Goal: Complete application form: Complete application form

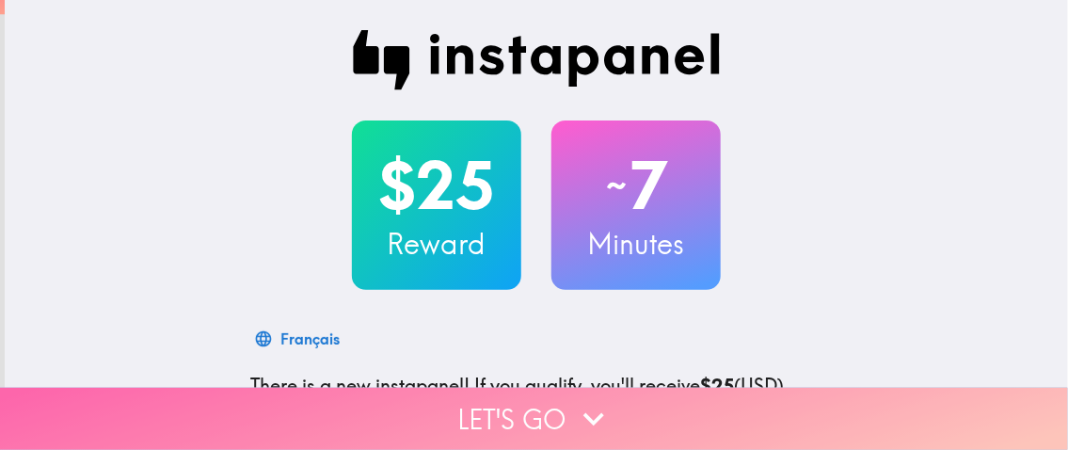
click at [476, 406] on button "Let's go" at bounding box center [534, 419] width 1068 height 62
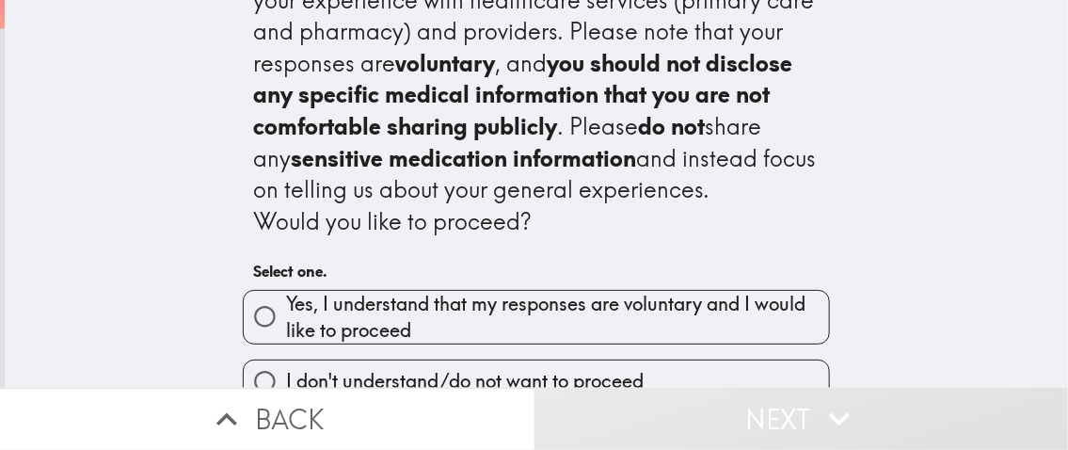
scroll to position [94, 0]
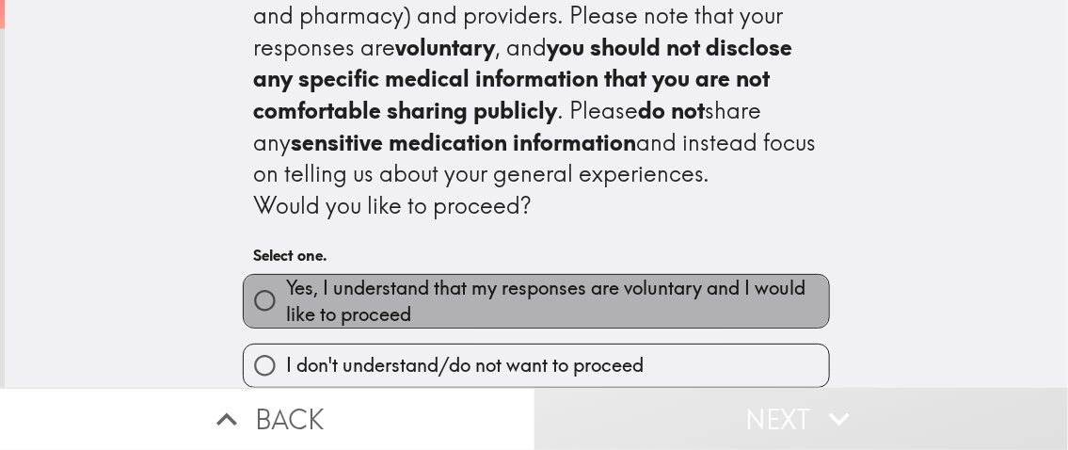
click at [378, 299] on span "Yes, I understand that my responses are voluntary and I would like to proceed" at bounding box center [557, 301] width 543 height 53
click at [286, 299] on input "Yes, I understand that my responses are voluntary and I would like to proceed" at bounding box center [265, 301] width 42 height 42
radio input "true"
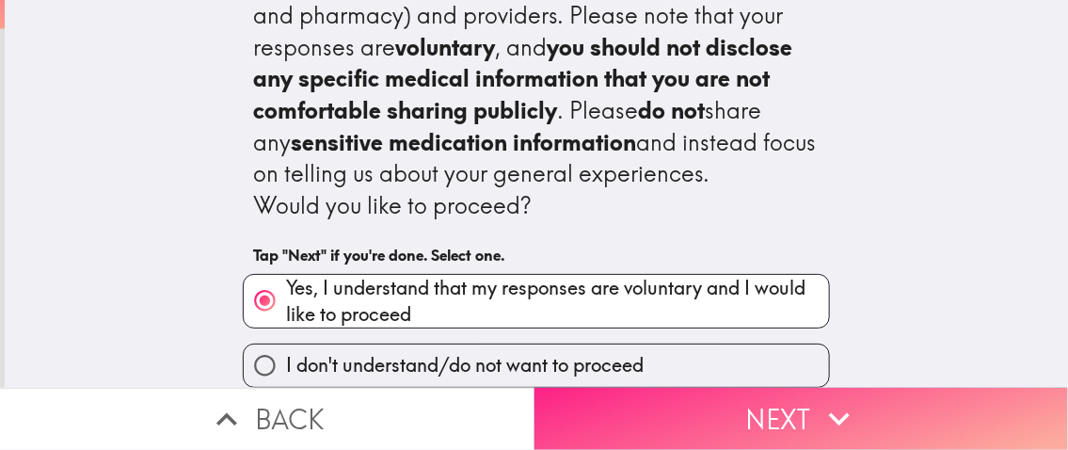
click at [549, 411] on button "Next" at bounding box center [802, 419] width 535 height 62
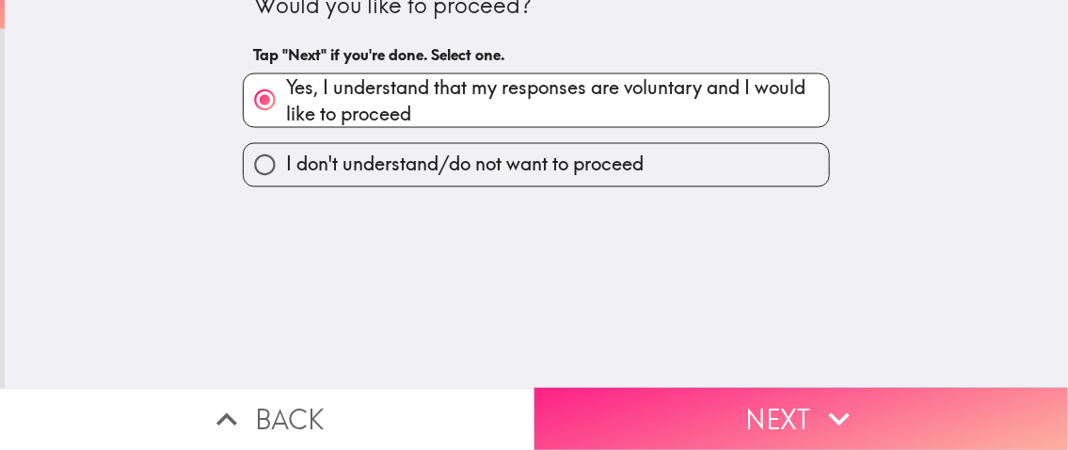
scroll to position [0, 0]
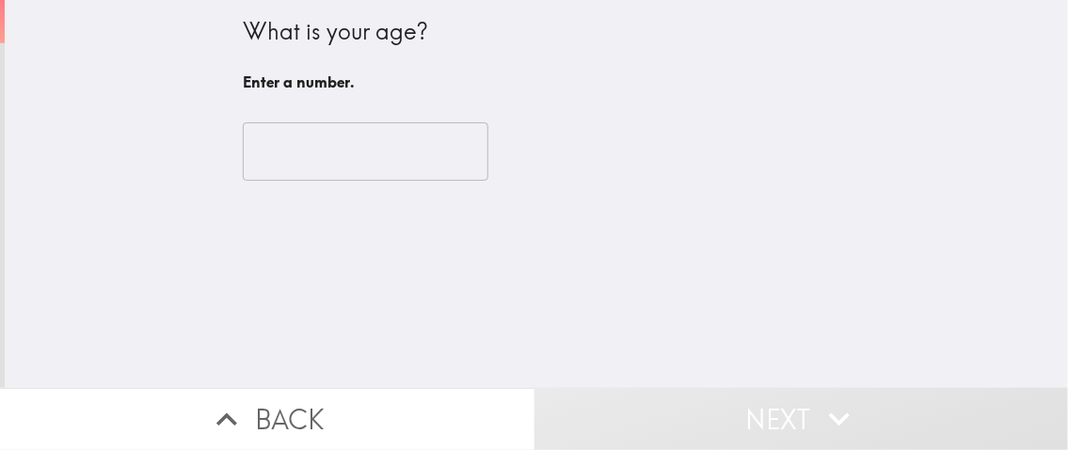
click at [355, 183] on div "​" at bounding box center [536, 152] width 587 height 104
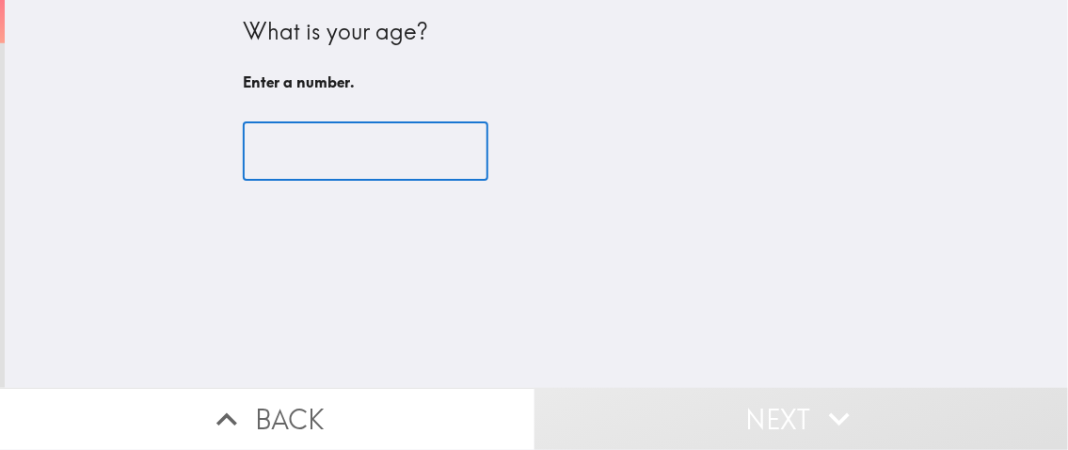
click at [363, 157] on input "number" at bounding box center [366, 151] width 246 height 58
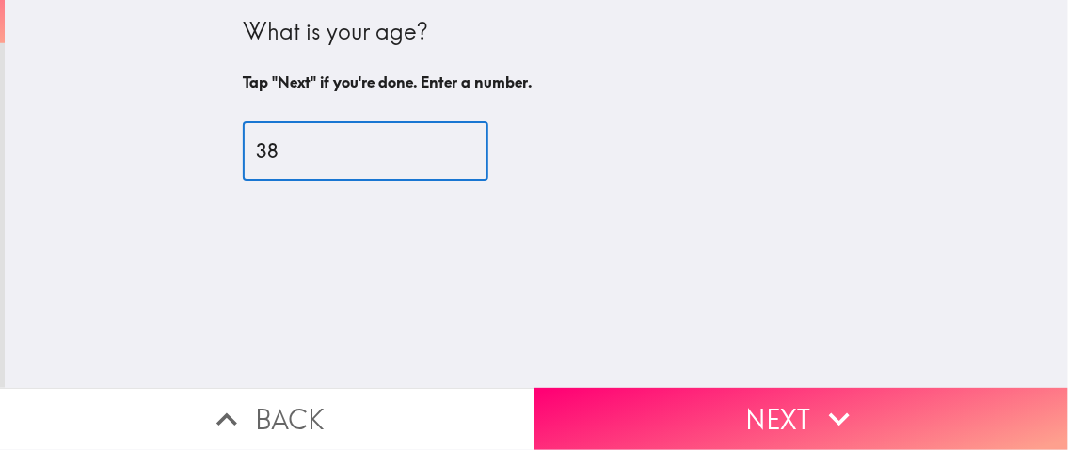
type input "38"
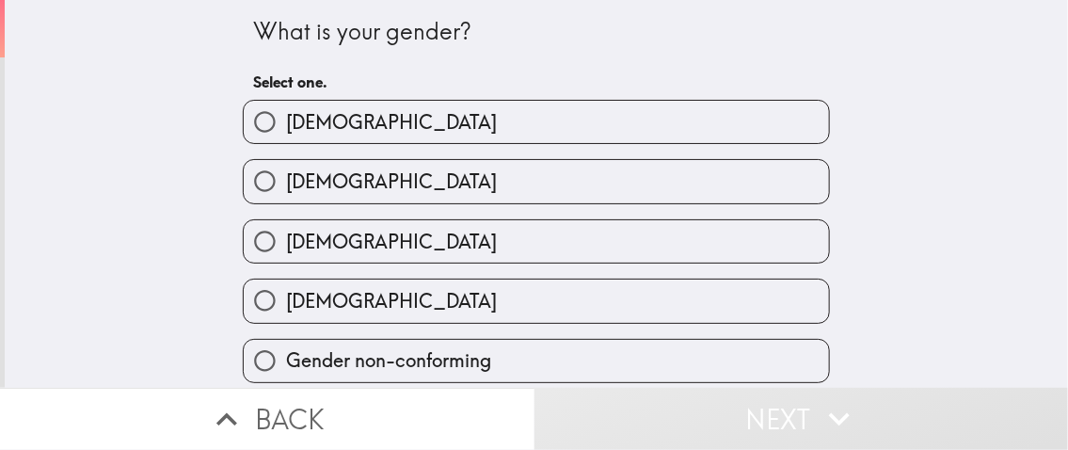
click at [388, 134] on label "Male" at bounding box center [536, 122] width 585 height 42
click at [286, 134] on input "Male" at bounding box center [265, 122] width 42 height 42
radio input "true"
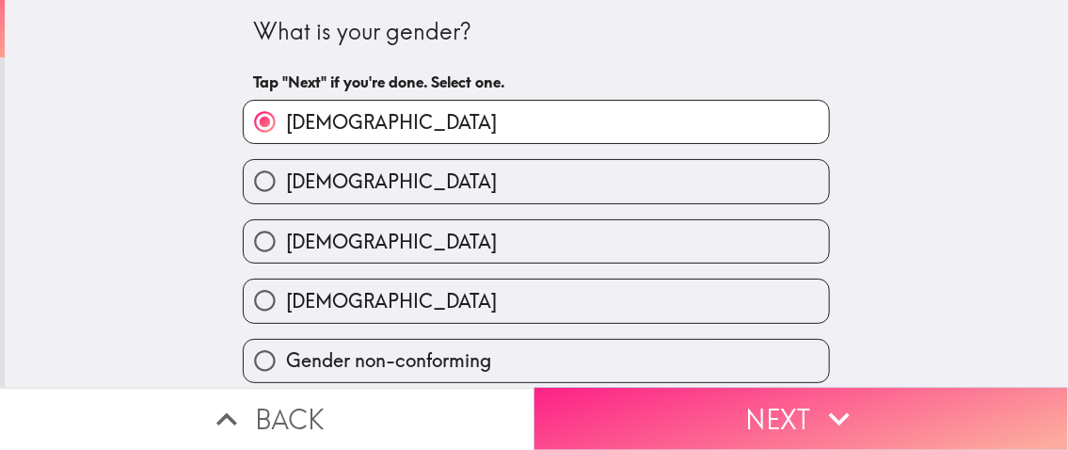
click at [787, 388] on button "Next" at bounding box center [802, 419] width 535 height 62
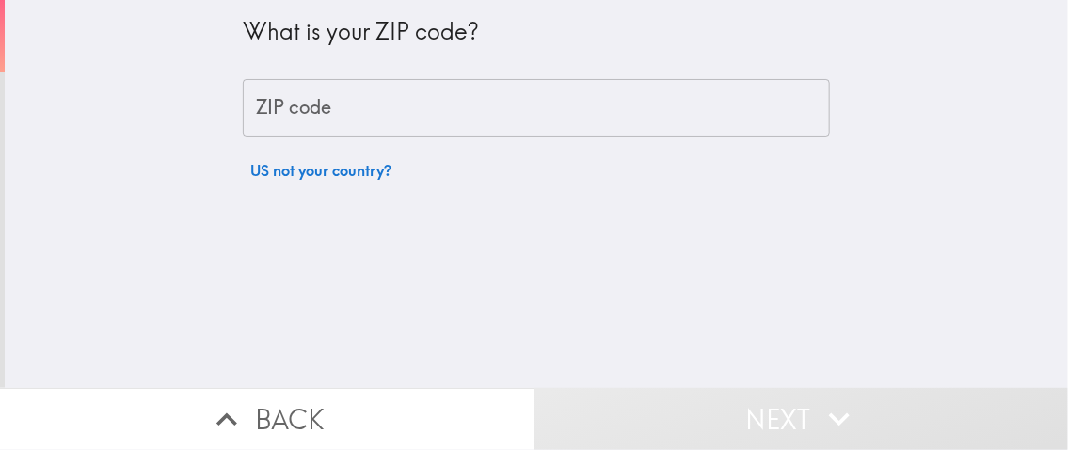
click at [289, 99] on div "ZIP code ZIP code" at bounding box center [536, 108] width 587 height 58
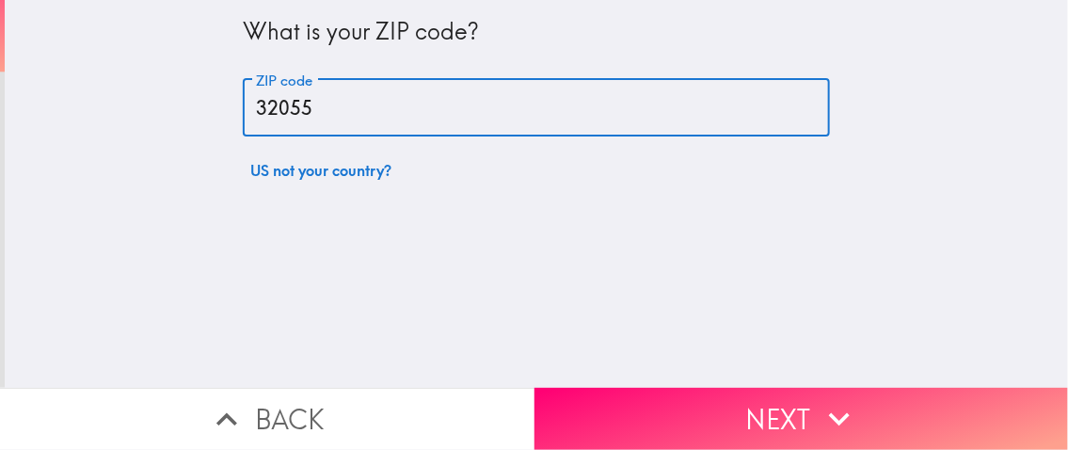
type input "32055"
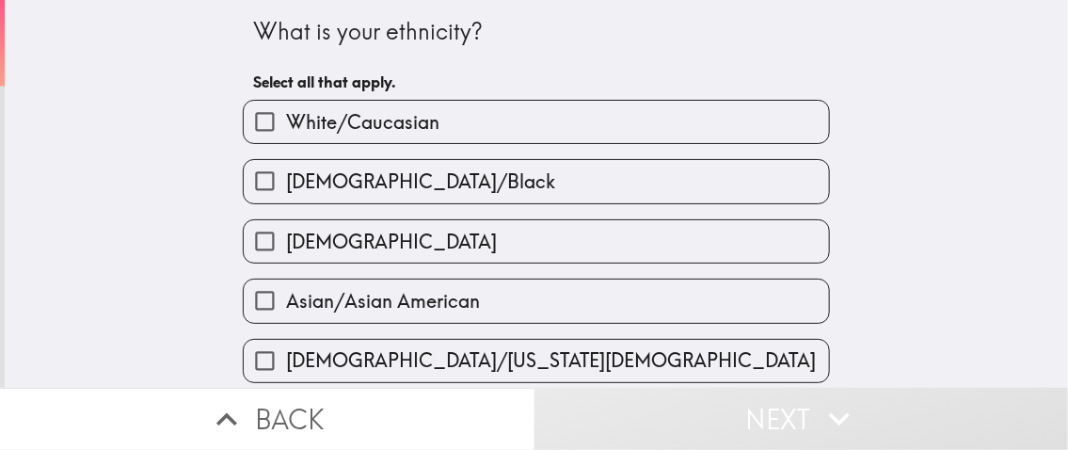
click at [264, 124] on input "White/Caucasian" at bounding box center [265, 122] width 42 height 42
checkbox input "true"
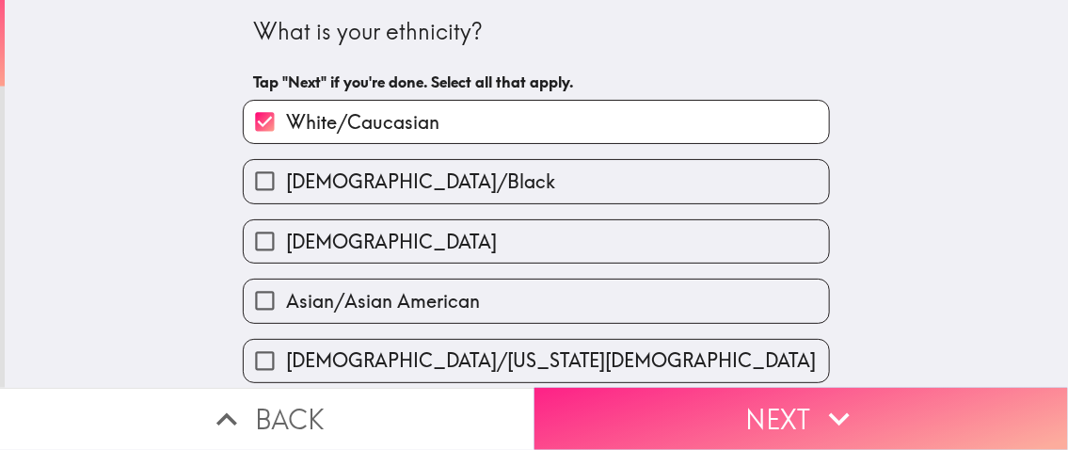
click at [845, 419] on icon "button" at bounding box center [839, 418] width 41 height 41
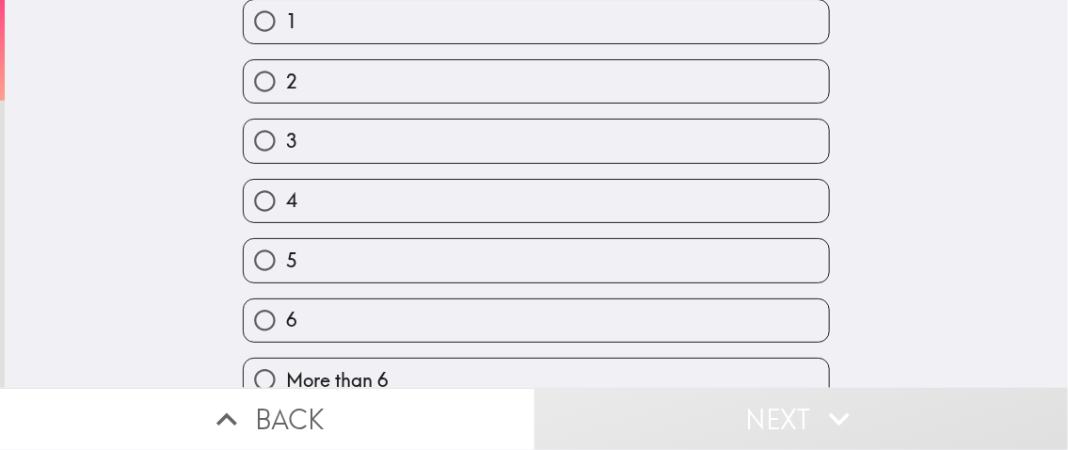
scroll to position [188, 0]
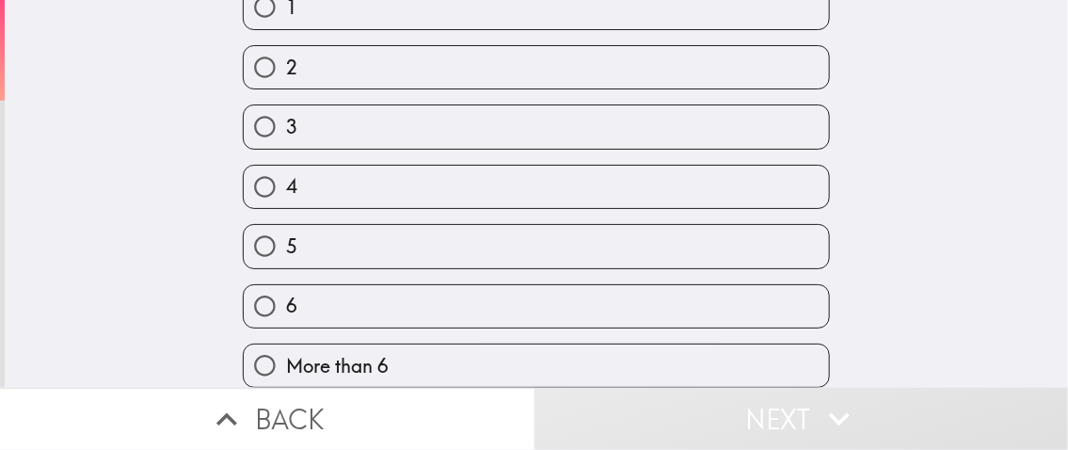
click at [302, 237] on label "5" at bounding box center [536, 246] width 585 height 42
click at [286, 237] on input "5" at bounding box center [265, 246] width 42 height 42
radio input "true"
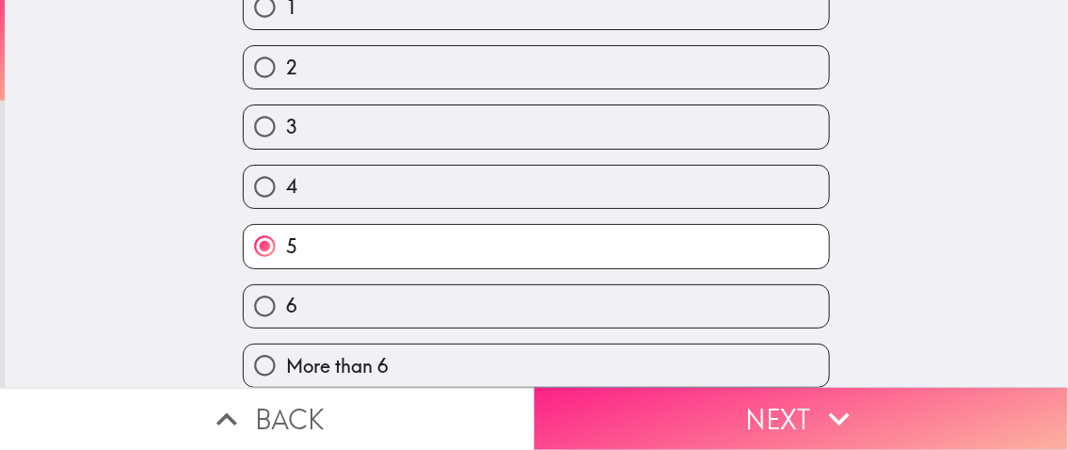
click at [752, 403] on button "Next" at bounding box center [802, 419] width 535 height 62
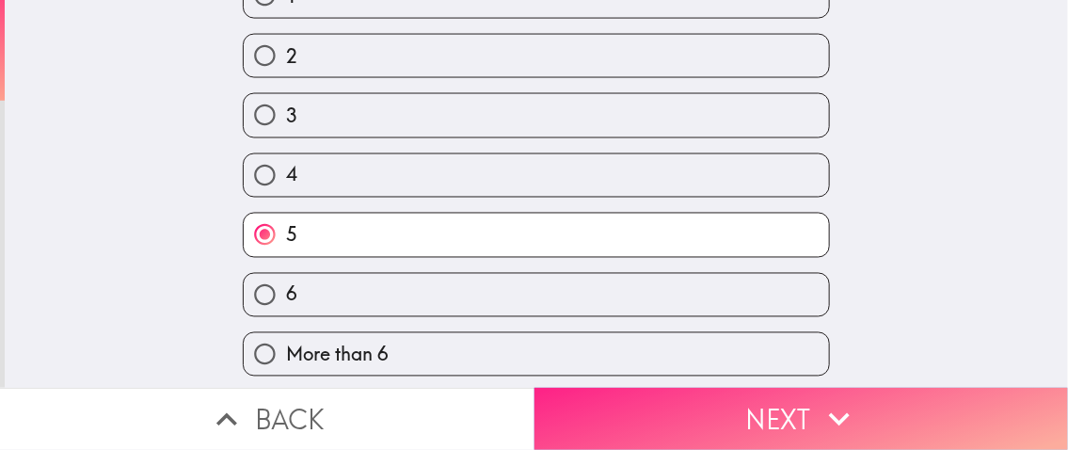
scroll to position [8, 0]
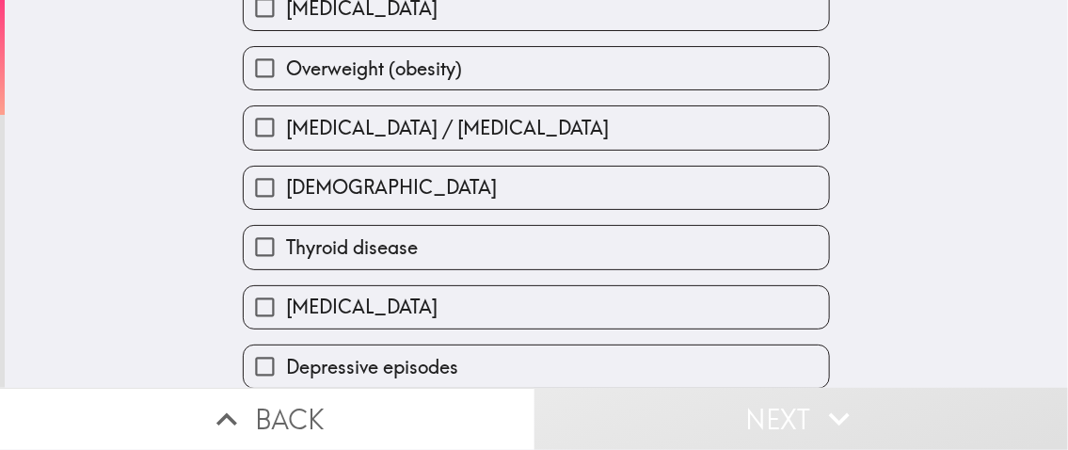
scroll to position [291, 0]
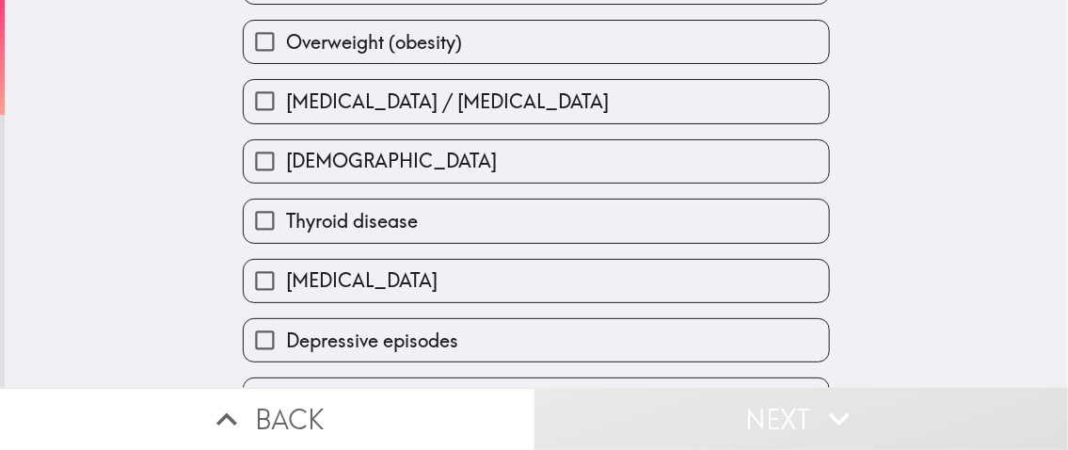
click at [403, 280] on span "[MEDICAL_DATA]" at bounding box center [362, 280] width 152 height 26
click at [286, 280] on input "[MEDICAL_DATA]" at bounding box center [265, 281] width 42 height 42
checkbox input "true"
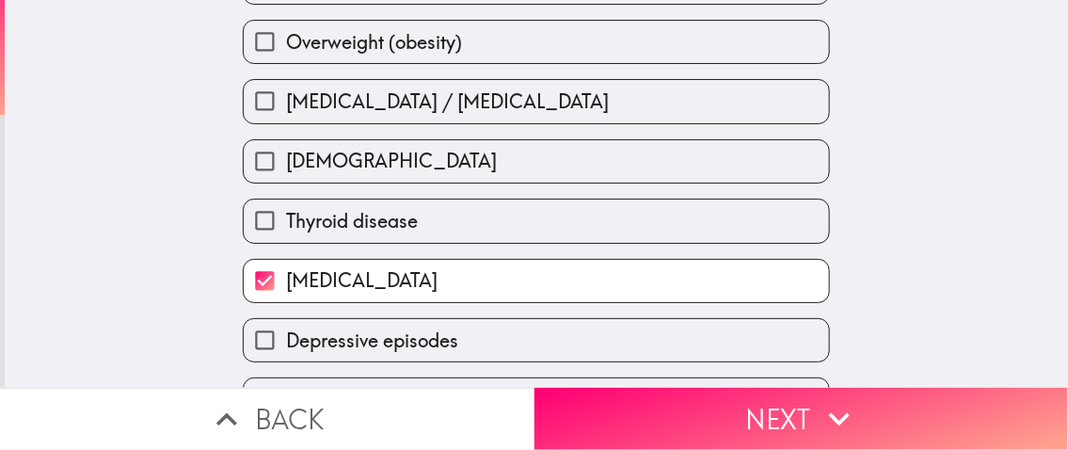
scroll to position [479, 0]
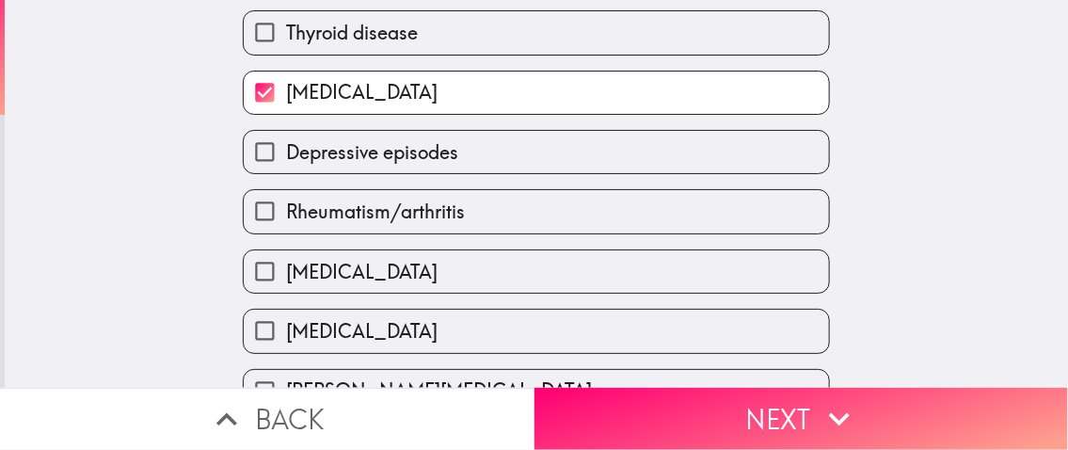
click at [412, 269] on label "[MEDICAL_DATA]" at bounding box center [536, 271] width 585 height 42
click at [286, 269] on input "[MEDICAL_DATA]" at bounding box center [265, 271] width 42 height 42
checkbox input "true"
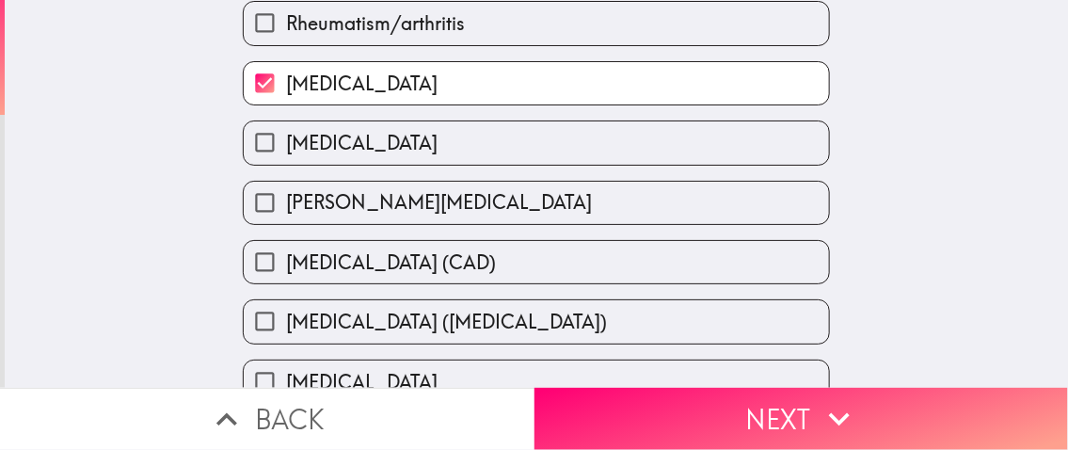
scroll to position [761, 0]
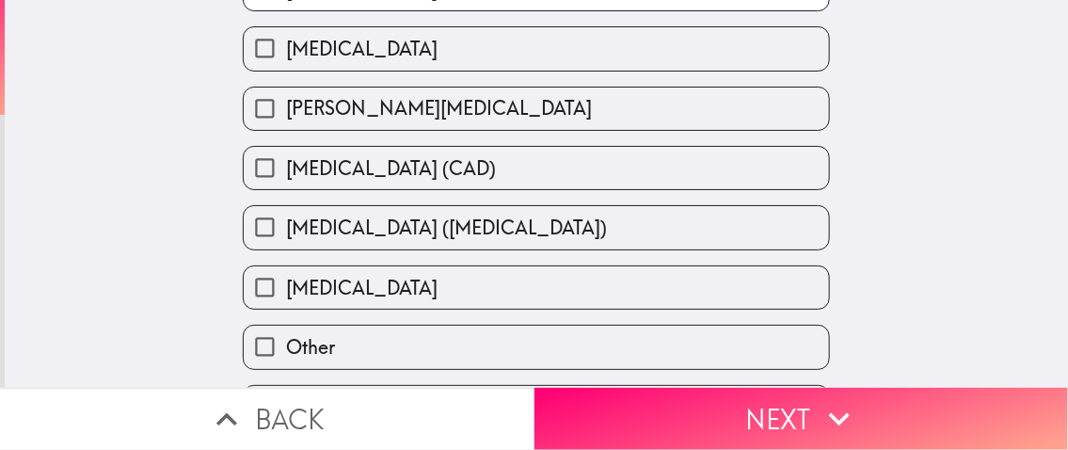
click at [402, 241] on span "[MEDICAL_DATA] ([MEDICAL_DATA])" at bounding box center [446, 228] width 321 height 26
click at [286, 248] on input "[MEDICAL_DATA] ([MEDICAL_DATA])" at bounding box center [265, 227] width 42 height 42
checkbox input "true"
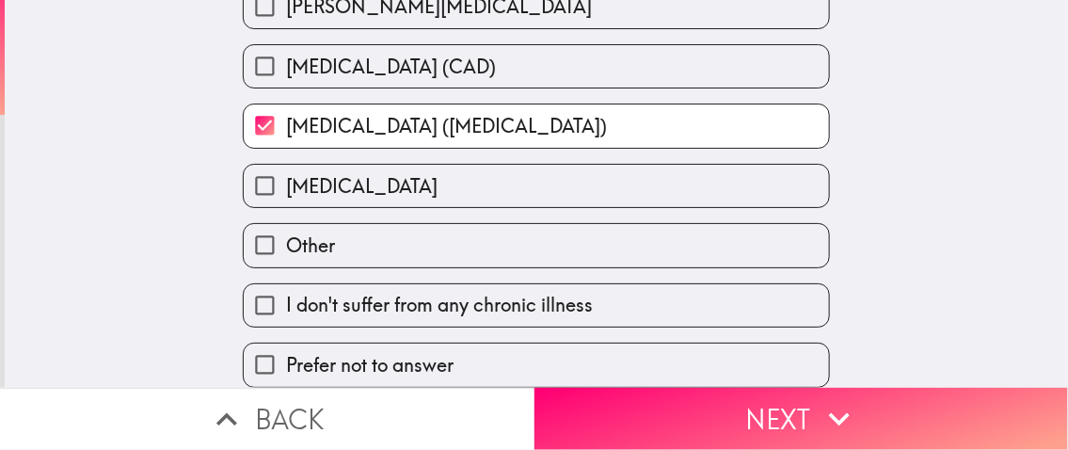
scroll to position [891, 0]
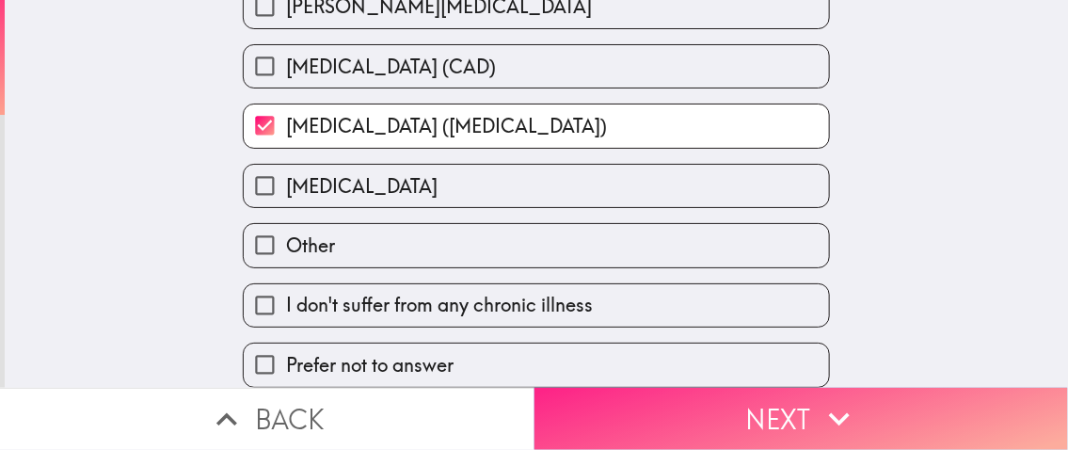
click at [822, 407] on icon "button" at bounding box center [839, 418] width 41 height 41
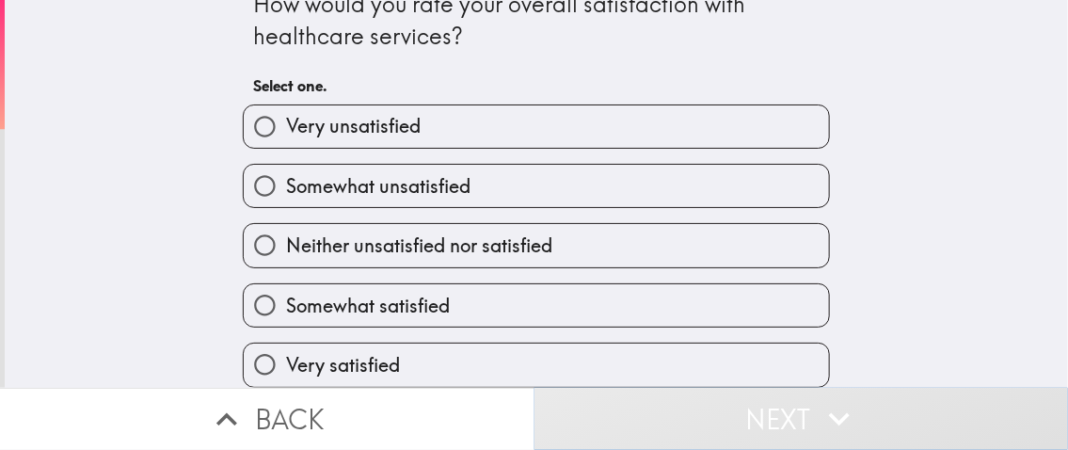
scroll to position [44, 0]
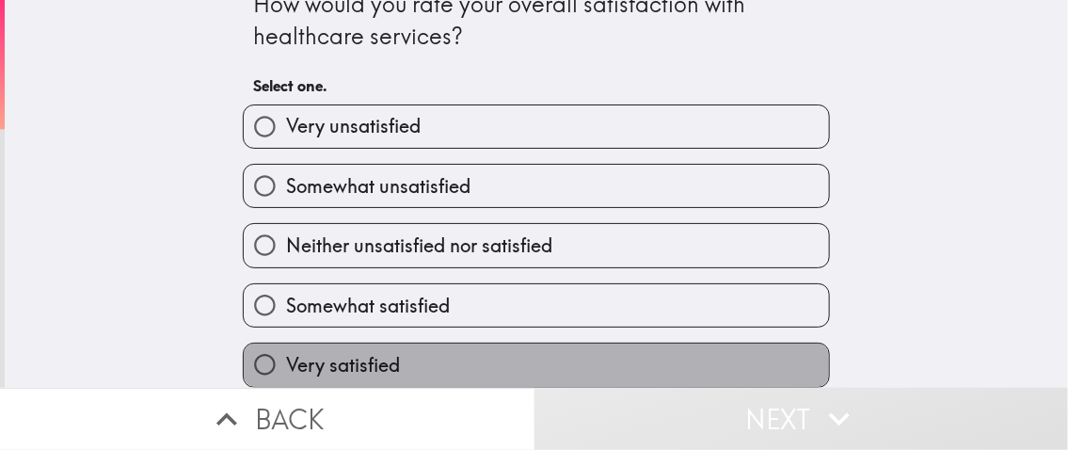
click at [300, 357] on span "Very satisfied" at bounding box center [343, 365] width 114 height 26
click at [286, 357] on input "Very satisfied" at bounding box center [265, 365] width 42 height 42
radio input "true"
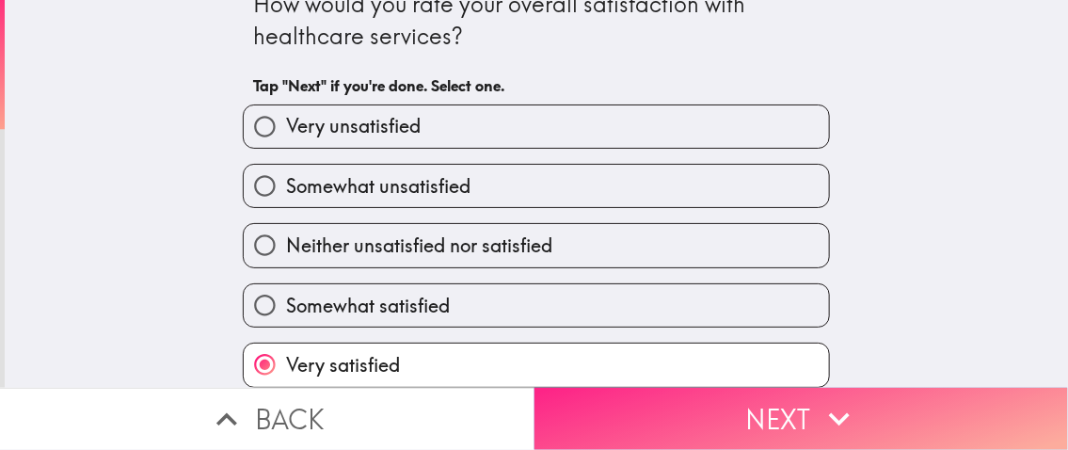
click at [920, 404] on button "Next" at bounding box center [802, 419] width 535 height 62
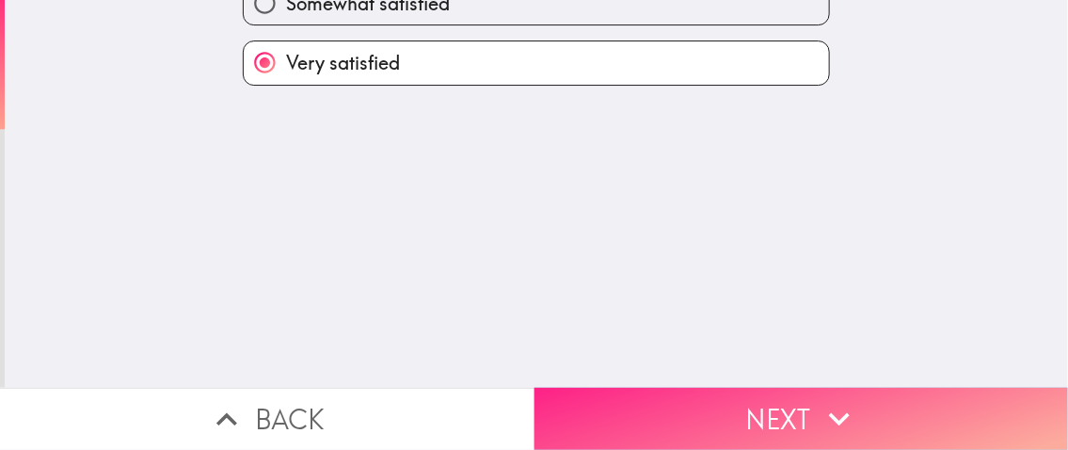
scroll to position [0, 0]
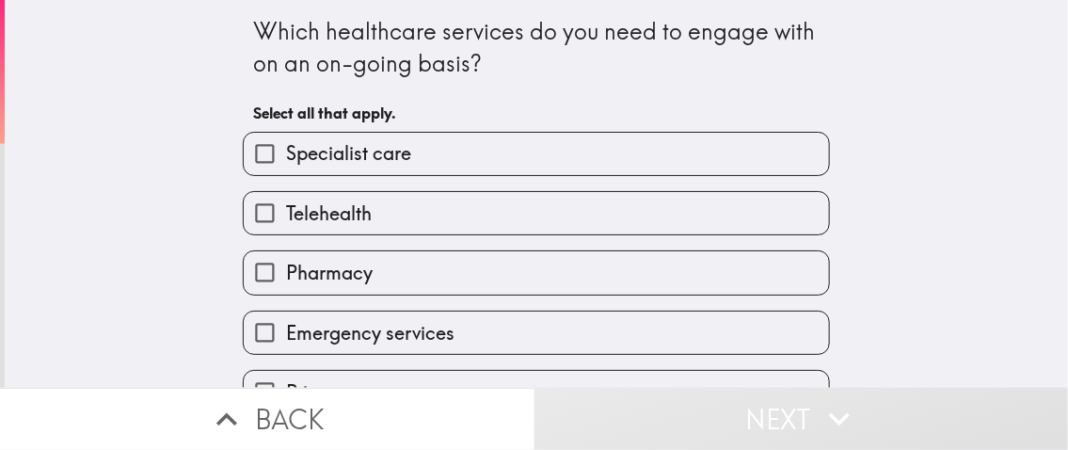
click at [296, 163] on span "Specialist care" at bounding box center [348, 153] width 125 height 26
click at [286, 163] on input "Specialist care" at bounding box center [265, 154] width 42 height 42
checkbox input "true"
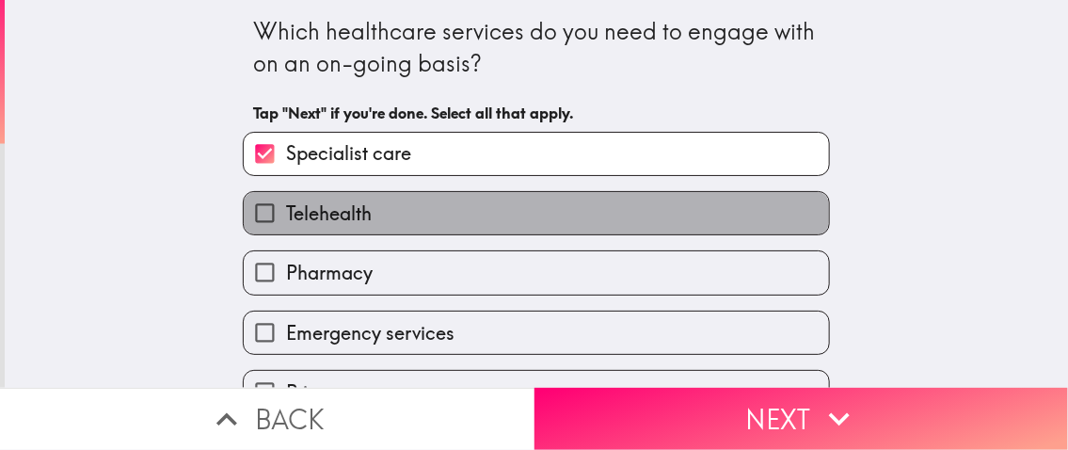
click at [289, 232] on label "Telehealth" at bounding box center [536, 213] width 585 height 42
click at [286, 232] on input "Telehealth" at bounding box center [265, 213] width 42 height 42
checkbox input "true"
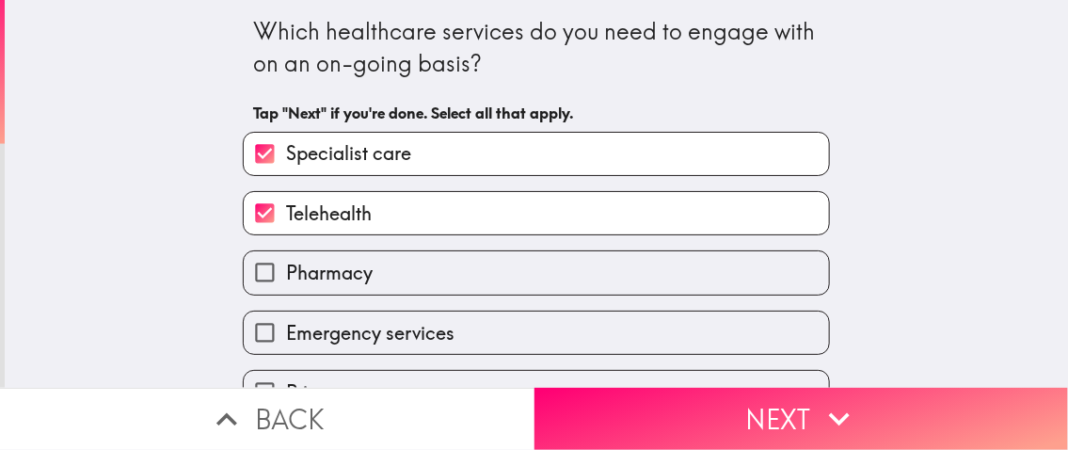
click at [296, 312] on div "Emergency services" at bounding box center [536, 333] width 587 height 44
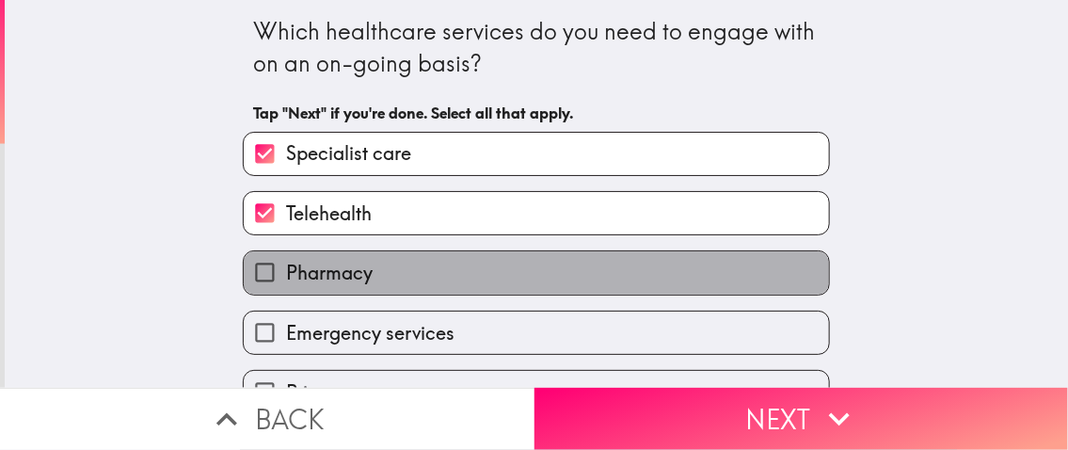
click at [301, 291] on label "Pharmacy" at bounding box center [536, 272] width 585 height 42
click at [286, 291] on input "Pharmacy" at bounding box center [265, 272] width 42 height 42
checkbox input "true"
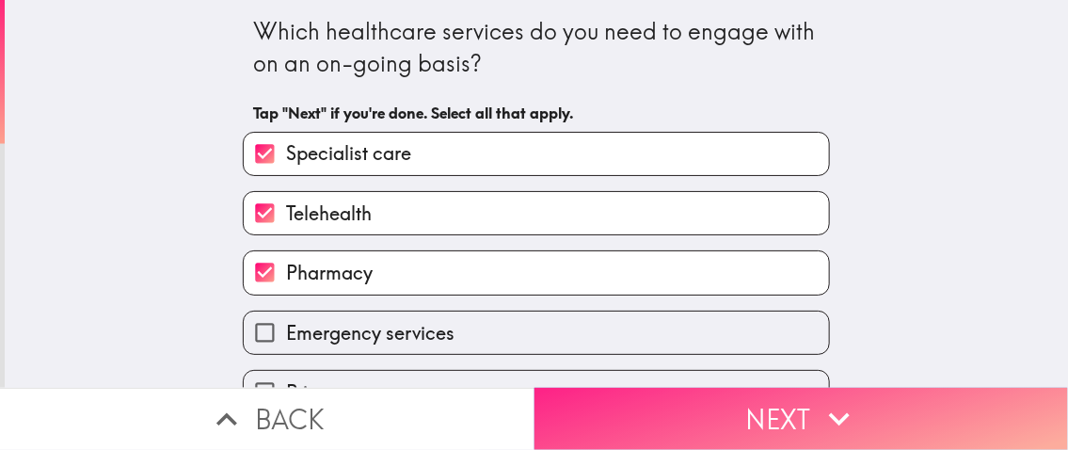
click at [809, 429] on button "Next" at bounding box center [802, 419] width 535 height 62
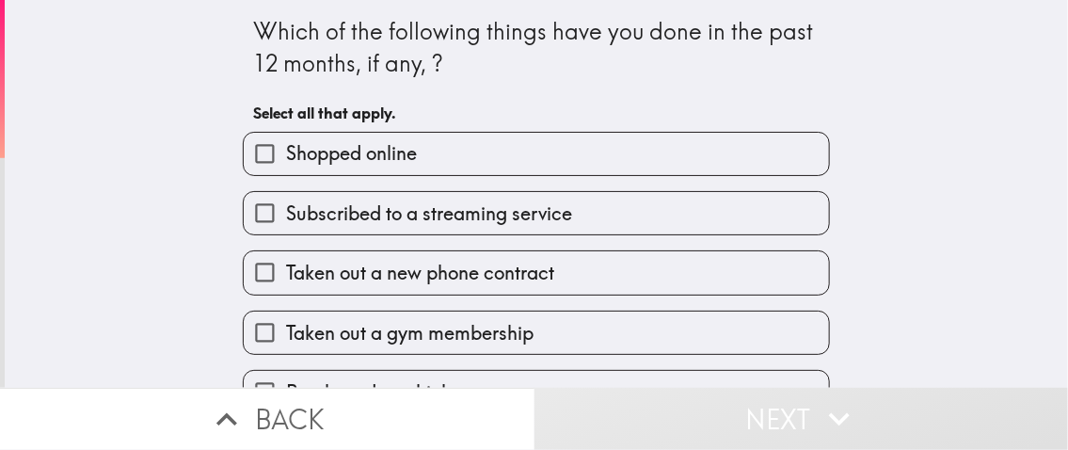
click at [356, 148] on span "Shopped online" at bounding box center [351, 153] width 131 height 26
click at [286, 148] on input "Shopped online" at bounding box center [265, 154] width 42 height 42
checkbox input "true"
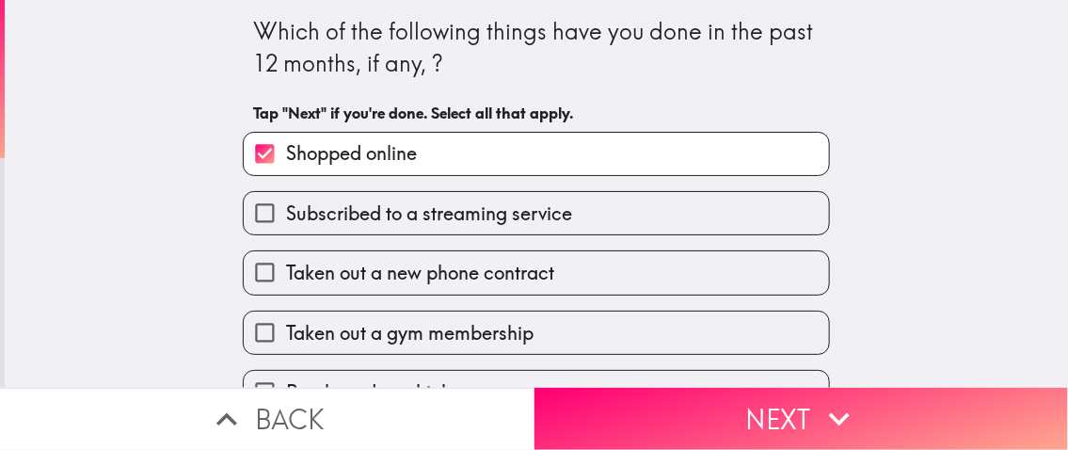
click at [347, 216] on span "Subscribed to a streaming service" at bounding box center [429, 213] width 286 height 26
click at [286, 216] on input "Subscribed to a streaming service" at bounding box center [265, 213] width 42 height 42
checkbox input "true"
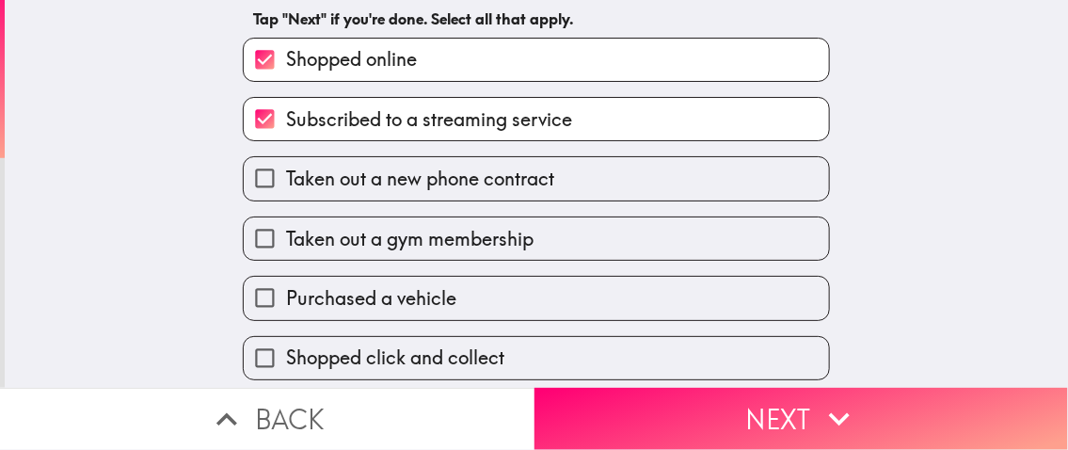
scroll to position [165, 0]
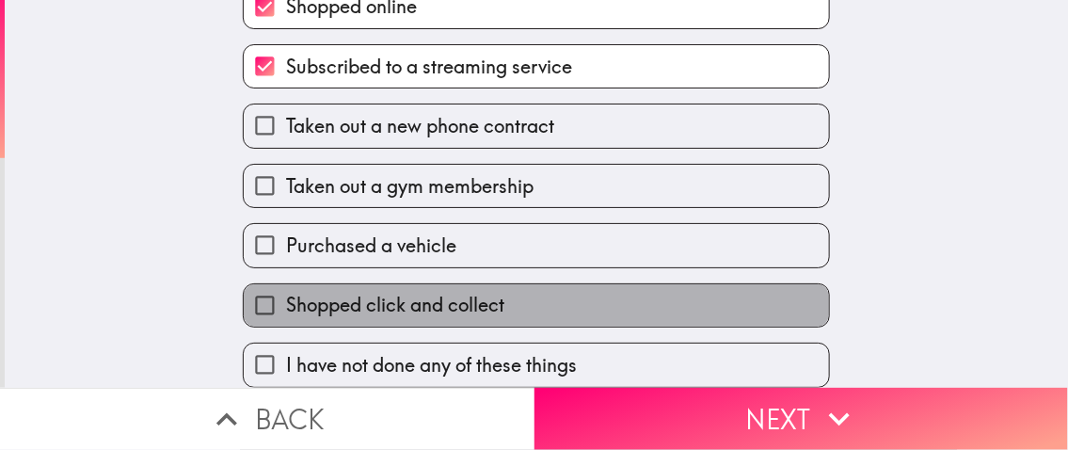
click at [286, 295] on span "Shopped click and collect" at bounding box center [395, 305] width 218 height 26
click at [282, 295] on input "Shopped click and collect" at bounding box center [265, 305] width 42 height 42
checkbox input "true"
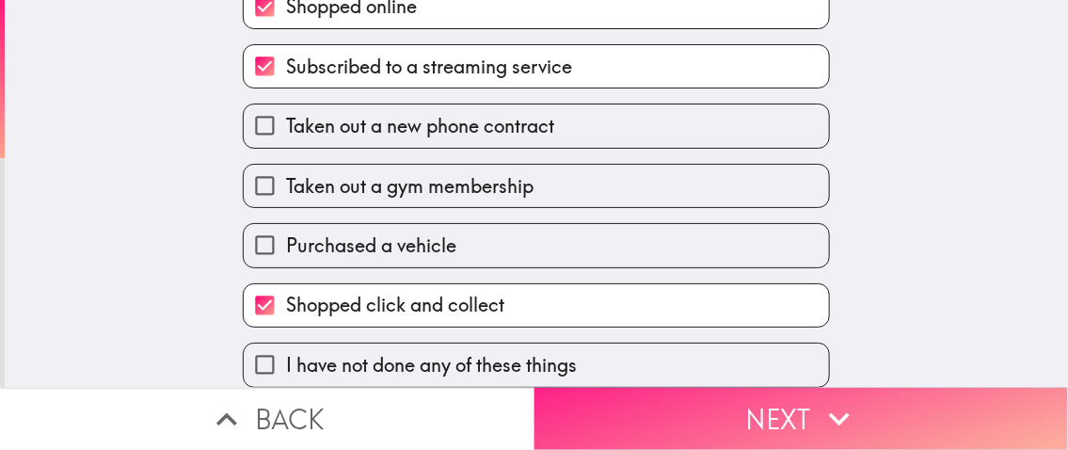
click at [795, 401] on button "Next" at bounding box center [802, 419] width 535 height 62
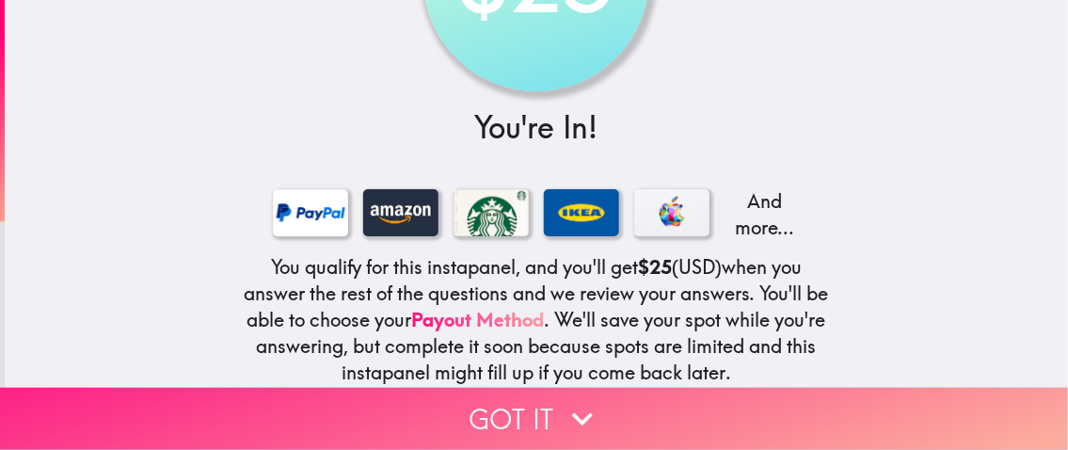
click at [529, 415] on button "Got it" at bounding box center [534, 419] width 1068 height 62
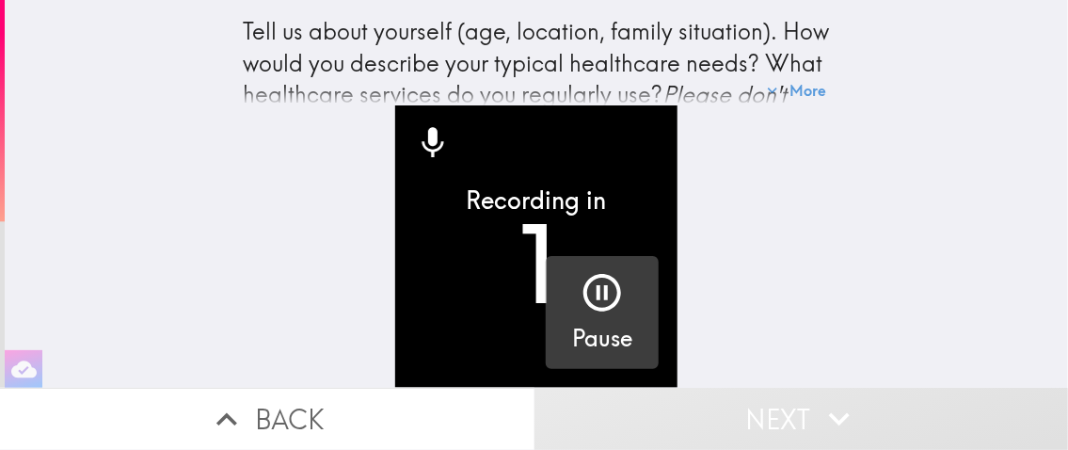
click at [593, 290] on icon "button" at bounding box center [602, 292] width 45 height 45
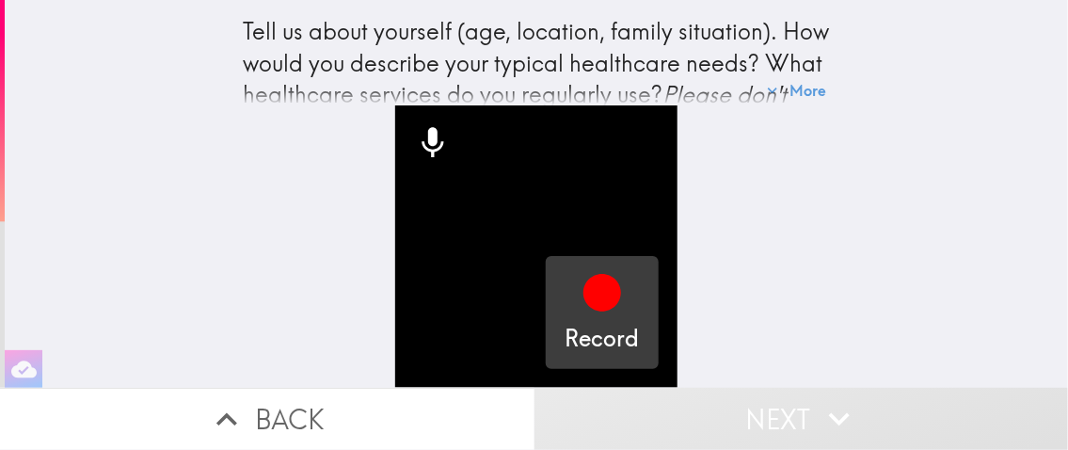
click at [454, 200] on video "button" at bounding box center [536, 246] width 282 height 282
click at [466, 274] on video "button" at bounding box center [536, 246] width 282 height 282
click at [479, 211] on video "button" at bounding box center [536, 246] width 282 height 282
click at [423, 124] on icon at bounding box center [433, 143] width 38 height 38
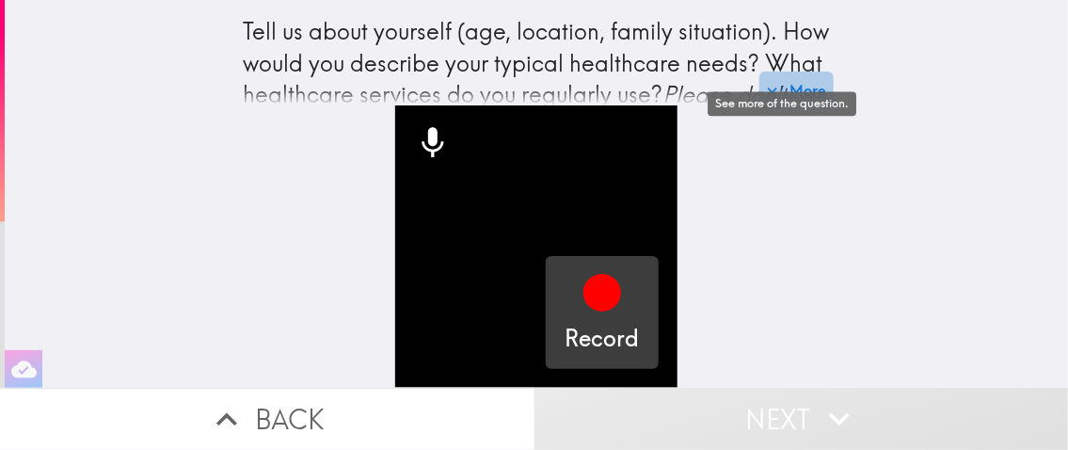
click at [785, 88] on button "More" at bounding box center [796, 91] width 74 height 38
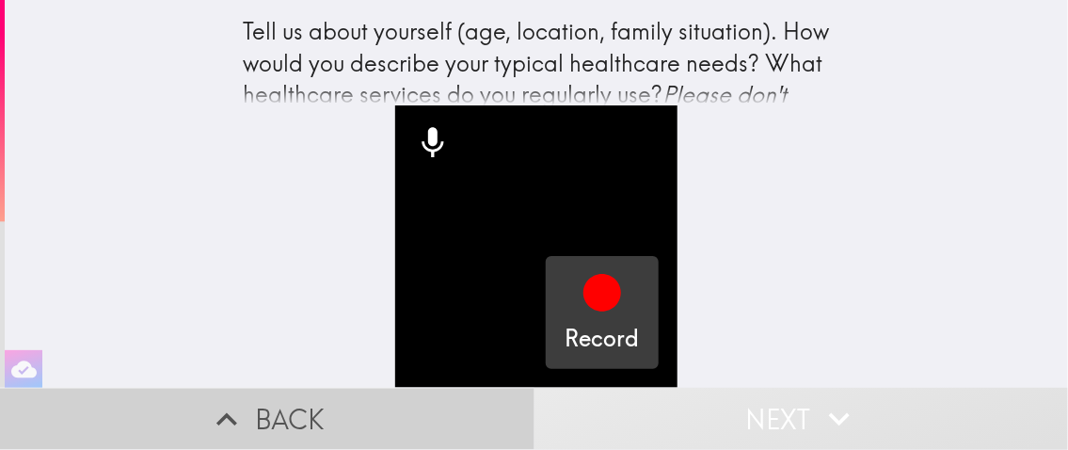
click at [224, 405] on icon "button" at bounding box center [226, 419] width 41 height 41
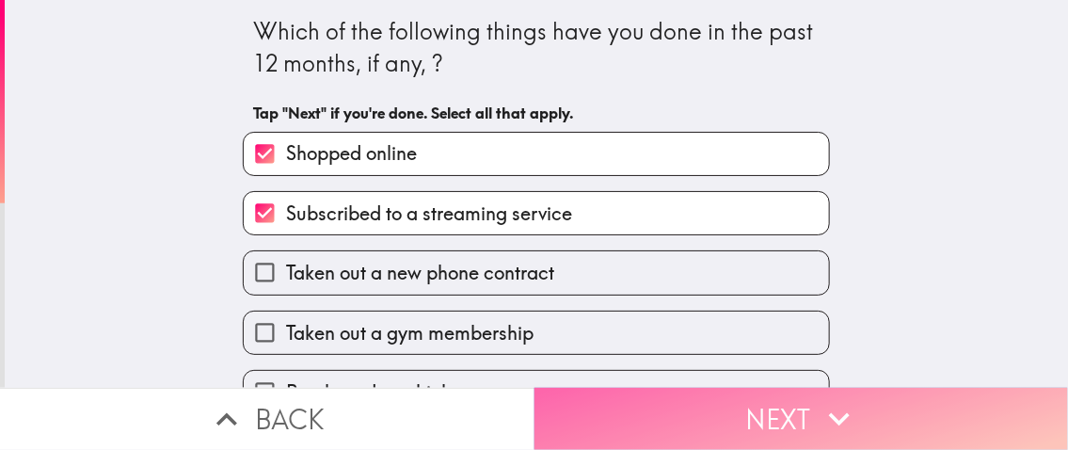
click at [870, 422] on button "Next" at bounding box center [802, 419] width 535 height 62
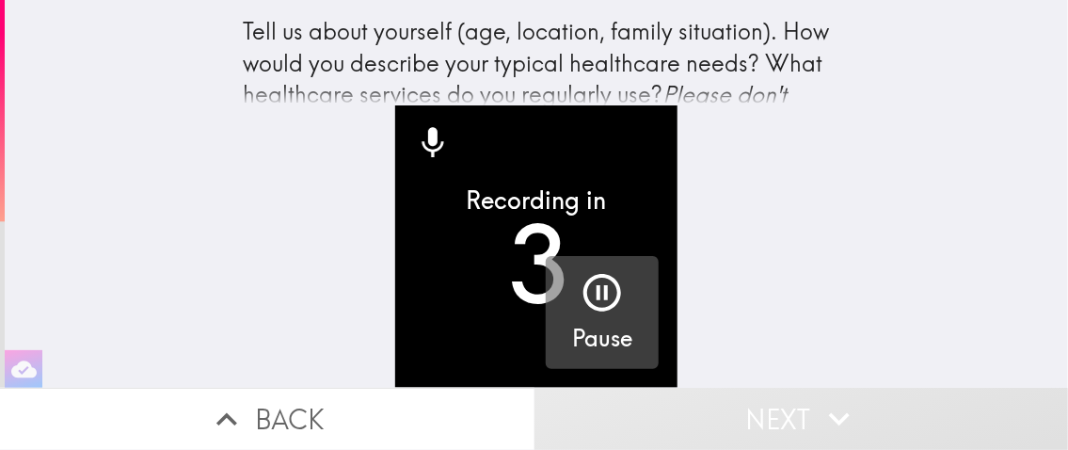
click at [580, 296] on icon "button" at bounding box center [602, 292] width 45 height 45
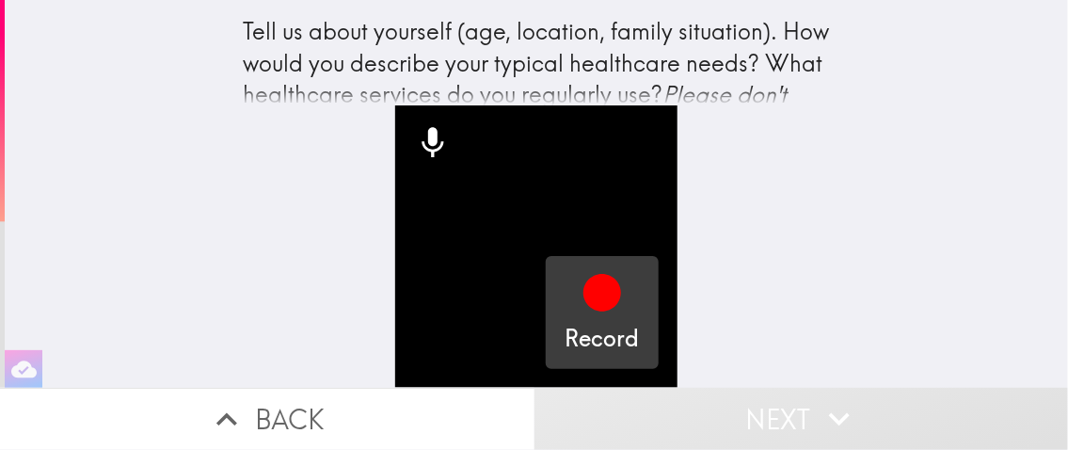
click at [414, 127] on icon at bounding box center [433, 143] width 38 height 38
click at [422, 127] on icon at bounding box center [433, 142] width 22 height 30
click at [584, 274] on icon "button" at bounding box center [602, 293] width 38 height 38
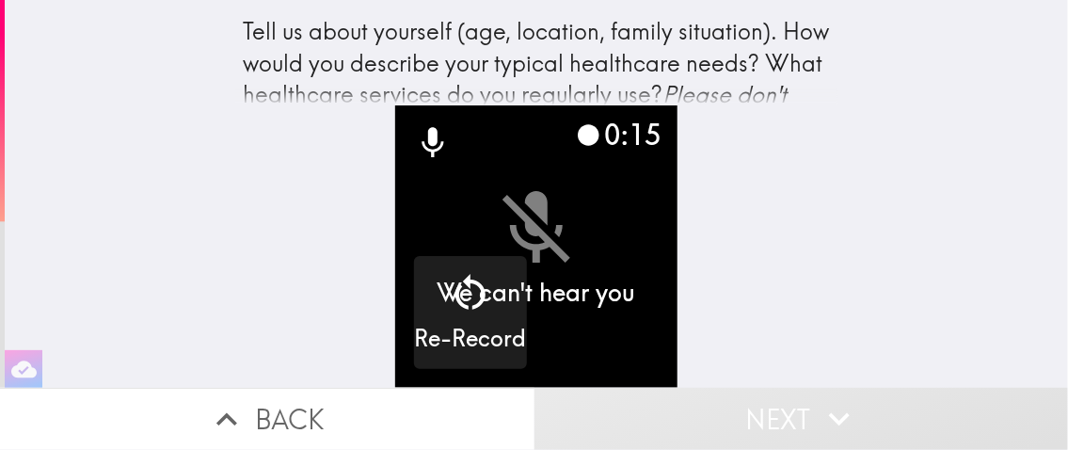
click at [539, 271] on video "button" at bounding box center [536, 246] width 282 height 282
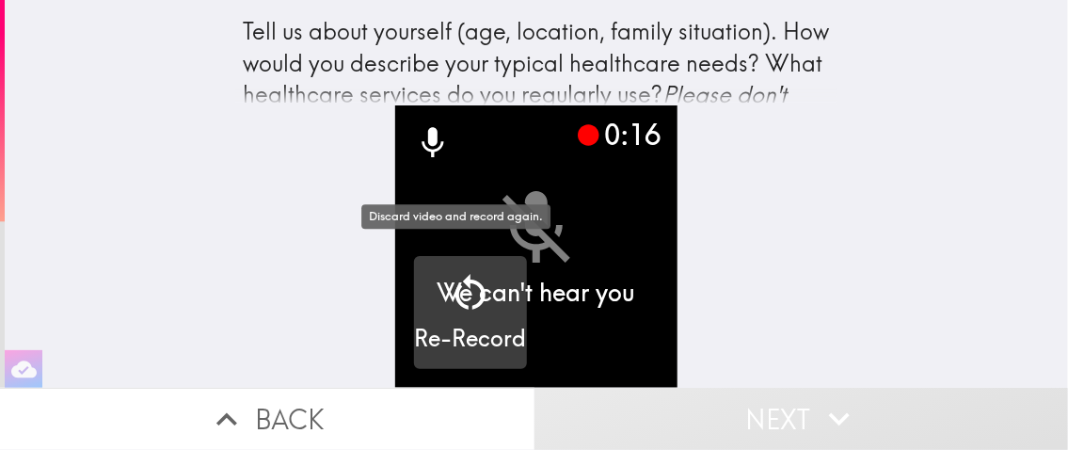
click at [455, 279] on icon "button" at bounding box center [470, 292] width 45 height 45
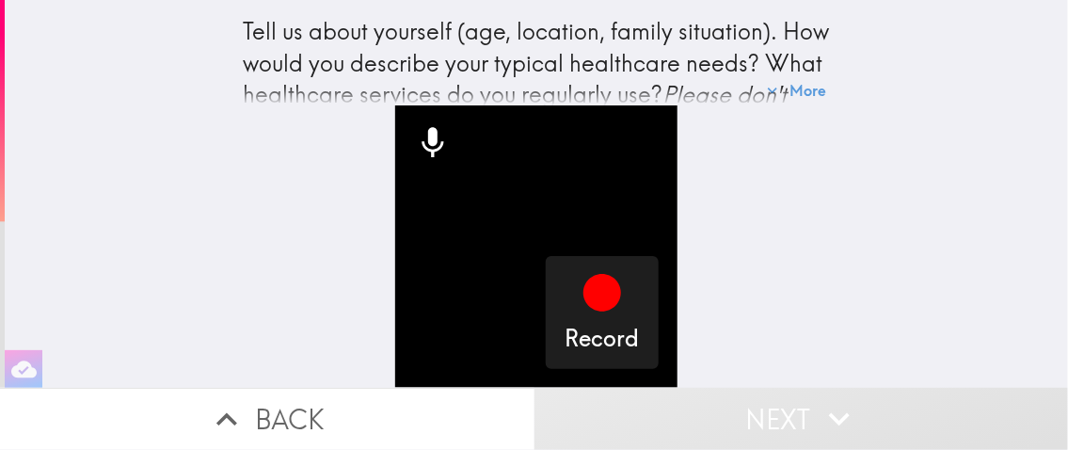
click at [264, 410] on button "Back" at bounding box center [267, 419] width 535 height 62
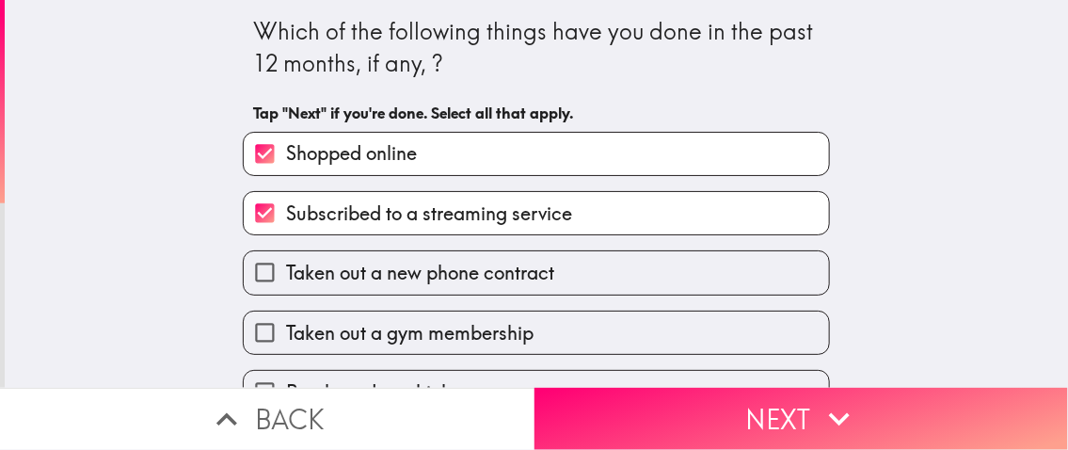
click at [839, 177] on div "Which of the following things have you done in the past 12 months, if any, ? Ta…" at bounding box center [536, 194] width 1063 height 388
click at [336, 167] on span "Shopped online" at bounding box center [351, 153] width 131 height 26
click at [286, 167] on input "Shopped online" at bounding box center [265, 154] width 42 height 42
checkbox input "false"
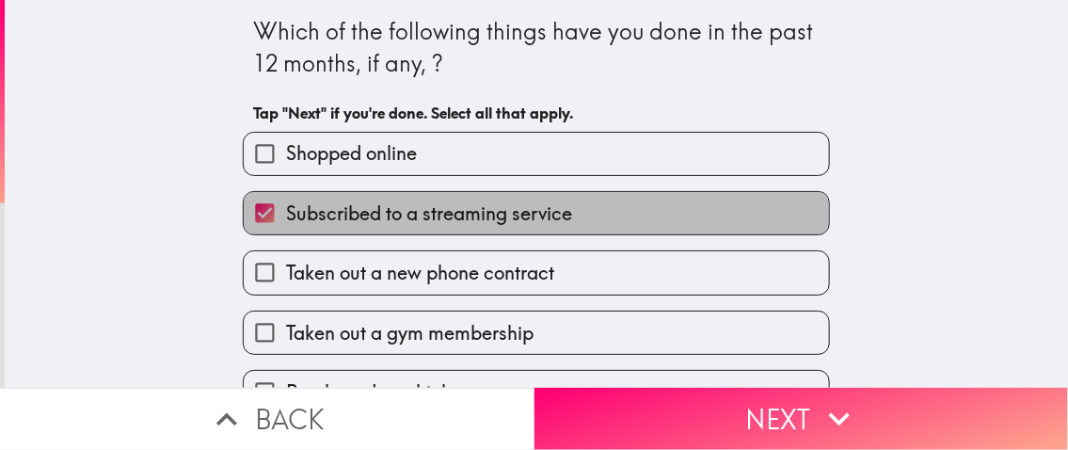
click at [337, 216] on span "Subscribed to a streaming service" at bounding box center [429, 213] width 286 height 26
click at [286, 216] on input "Subscribed to a streaming service" at bounding box center [265, 213] width 42 height 42
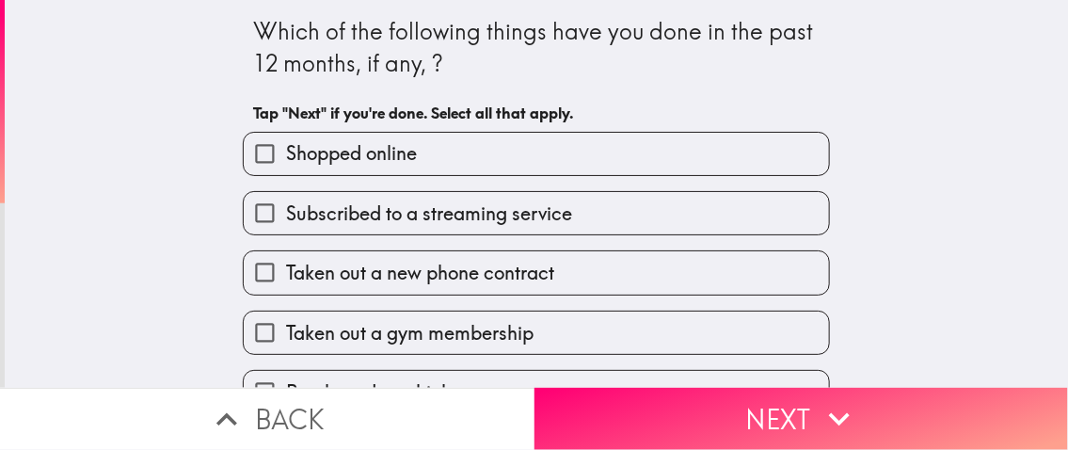
click at [336, 179] on div "Subscribed to a streaming service" at bounding box center [529, 205] width 602 height 59
click at [335, 210] on span "Subscribed to a streaming service" at bounding box center [429, 213] width 286 height 26
click at [286, 210] on input "Subscribed to a streaming service" at bounding box center [265, 213] width 42 height 42
checkbox input "true"
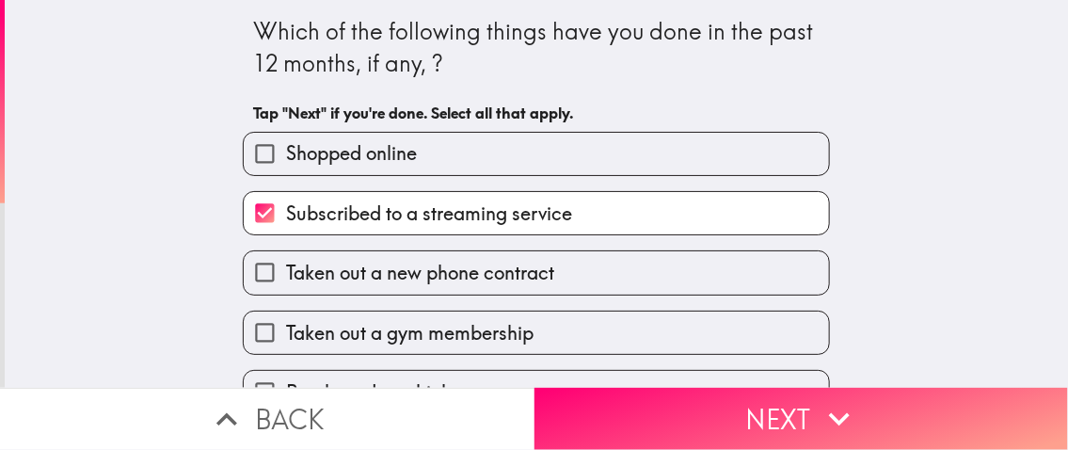
click at [341, 158] on span "Shopped online" at bounding box center [351, 153] width 131 height 26
click at [286, 158] on input "Shopped online" at bounding box center [265, 154] width 42 height 42
checkbox input "true"
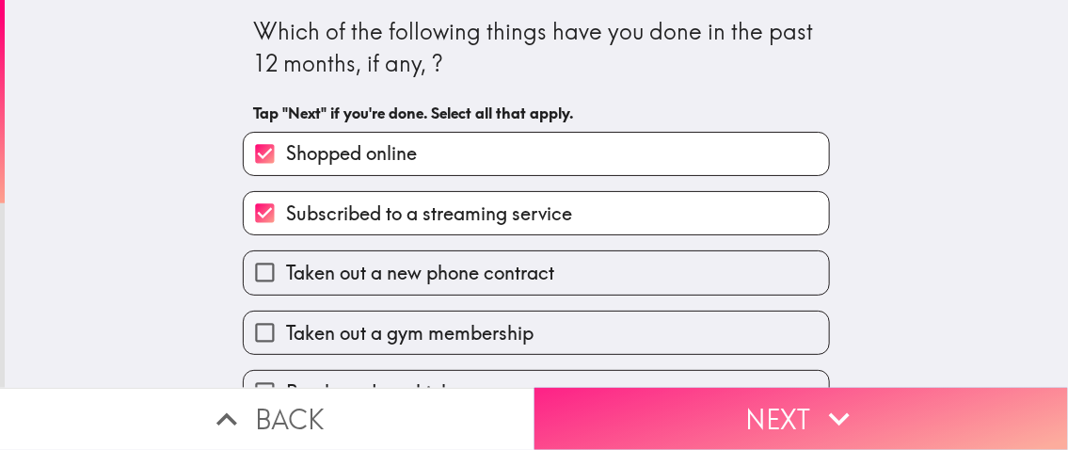
click at [736, 394] on button "Next" at bounding box center [802, 419] width 535 height 62
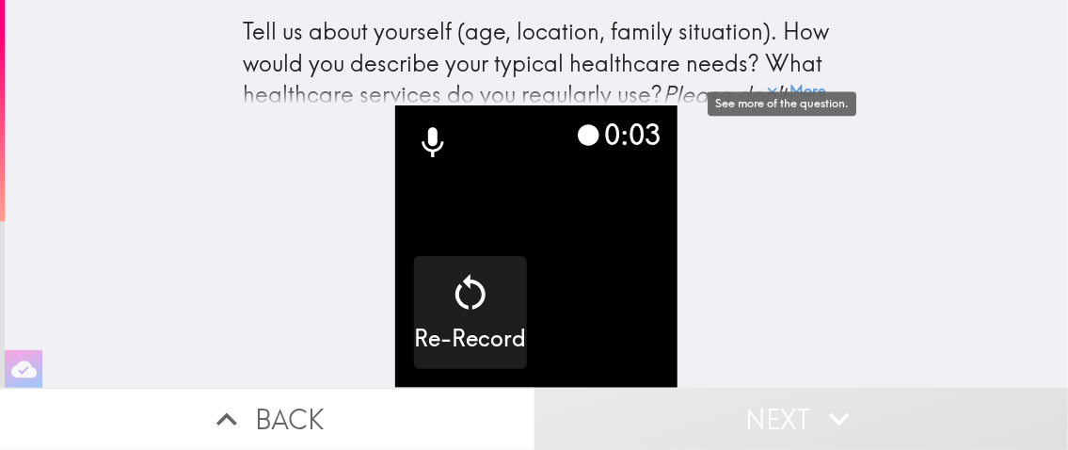
click at [773, 106] on div "See more of the question." at bounding box center [782, 103] width 149 height 24
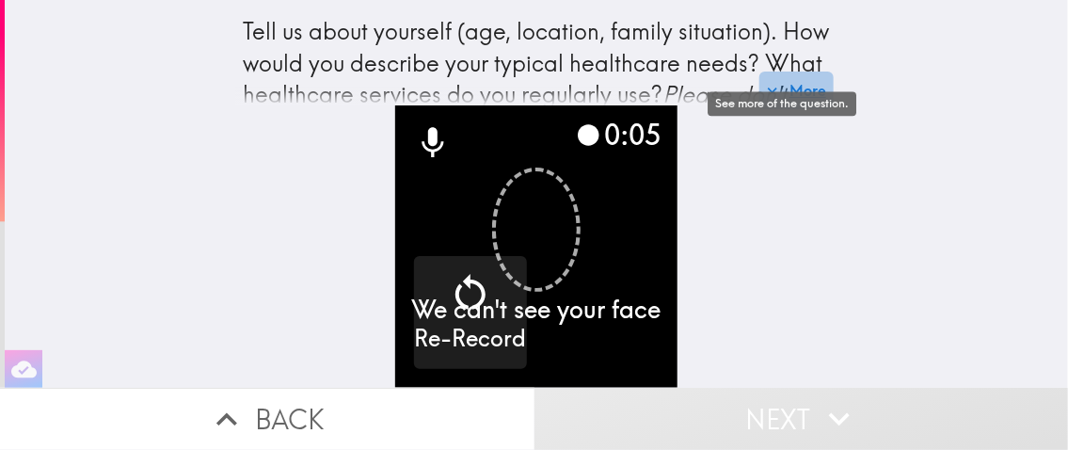
click at [803, 73] on button "More" at bounding box center [796, 91] width 74 height 38
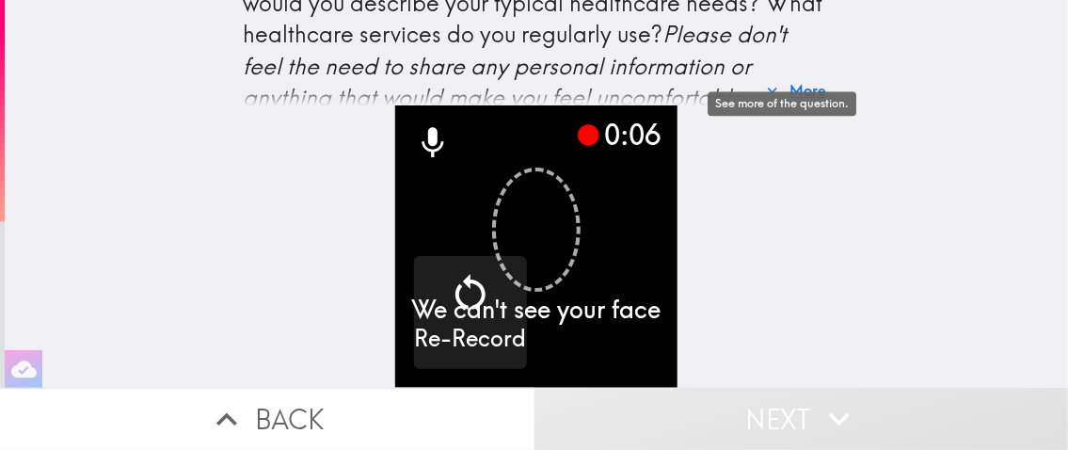
scroll to position [91, 0]
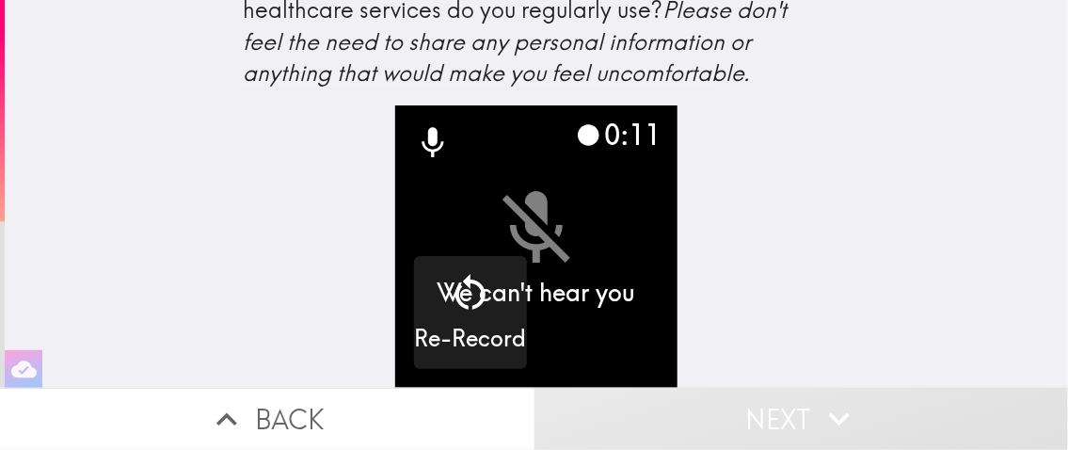
click at [274, 392] on button "Back" at bounding box center [267, 419] width 535 height 62
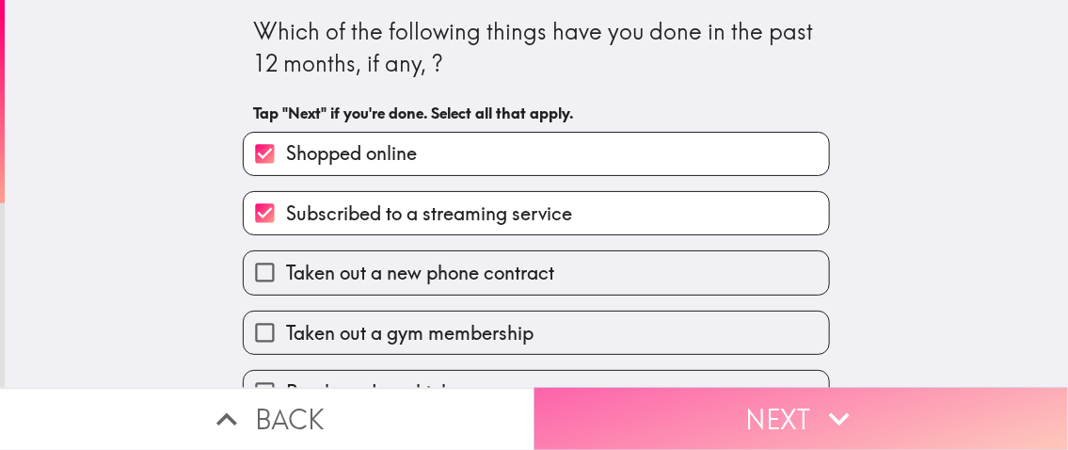
click at [823, 427] on button "Next" at bounding box center [802, 419] width 535 height 62
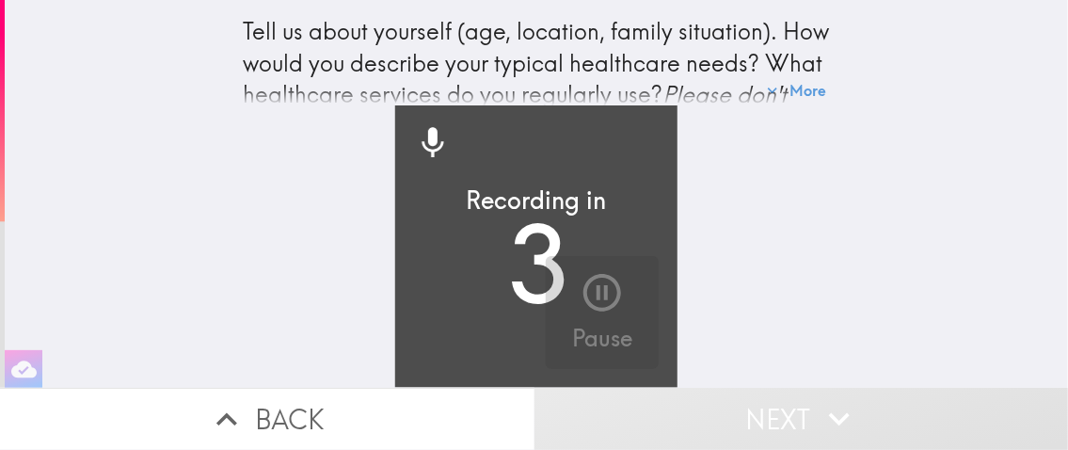
click at [526, 264] on video "button" at bounding box center [536, 246] width 282 height 282
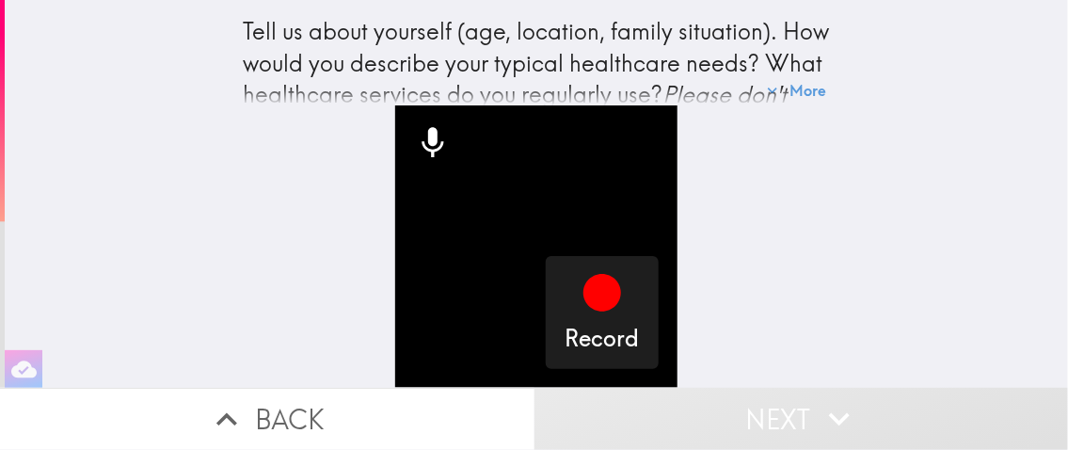
click at [506, 257] on video "button" at bounding box center [536, 246] width 282 height 282
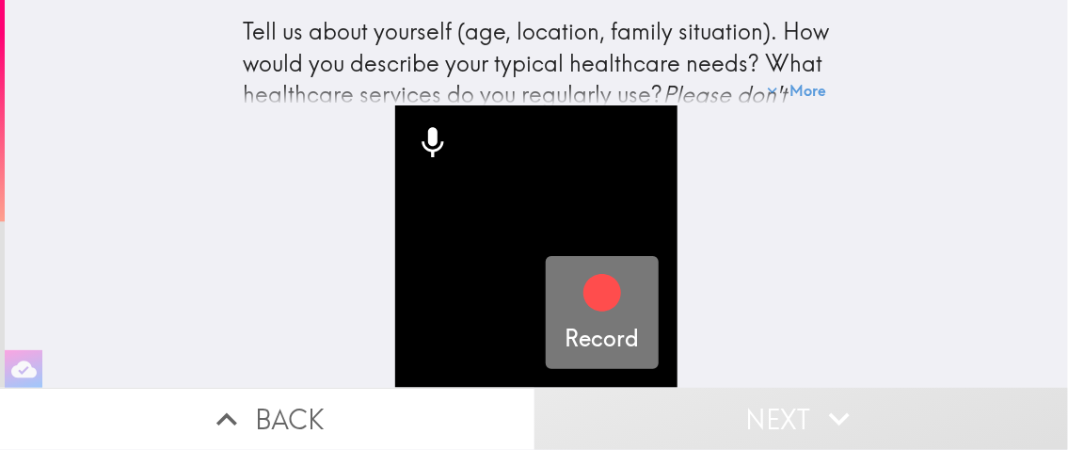
click at [602, 280] on icon "button" at bounding box center [602, 293] width 38 height 38
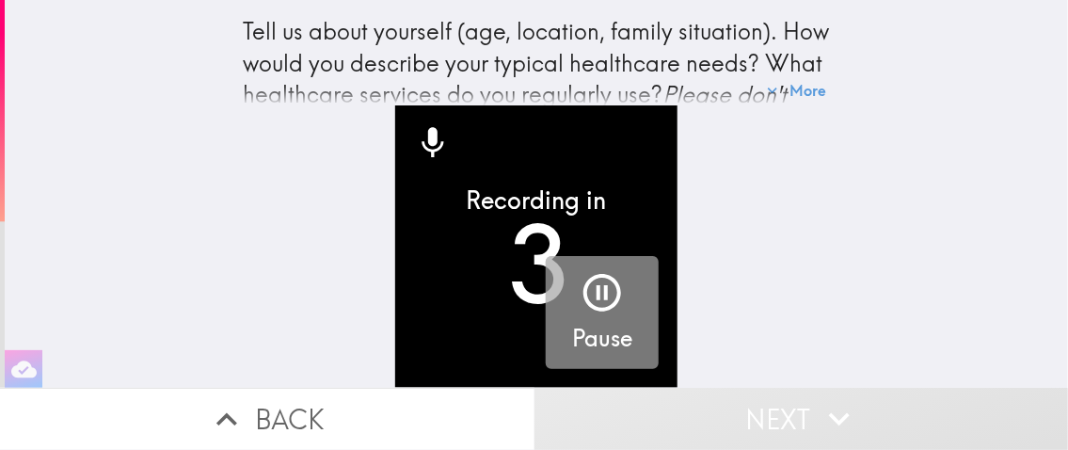
click at [596, 280] on icon "button" at bounding box center [602, 292] width 45 height 45
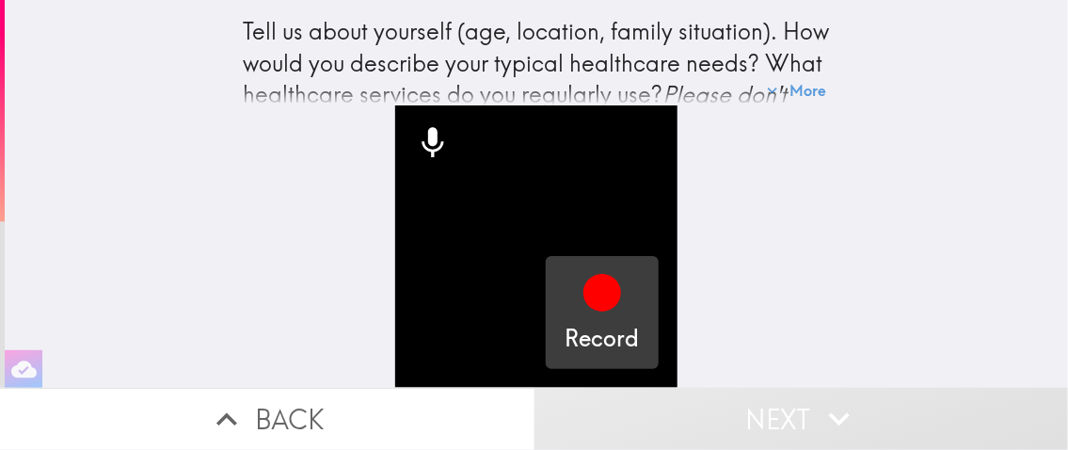
click at [469, 258] on video "button" at bounding box center [536, 246] width 282 height 282
click at [461, 131] on video "button" at bounding box center [536, 246] width 282 height 282
click at [414, 124] on icon at bounding box center [433, 143] width 38 height 38
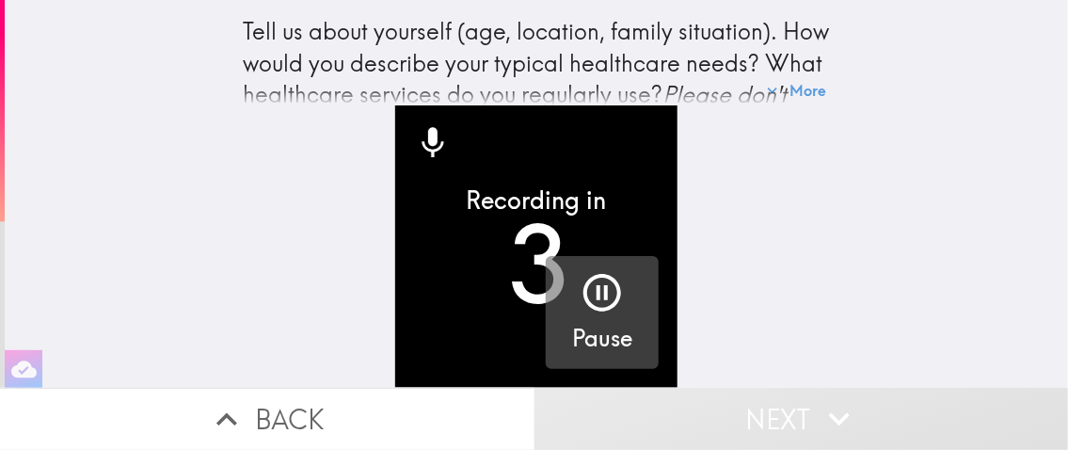
click at [594, 280] on icon "button" at bounding box center [602, 292] width 45 height 45
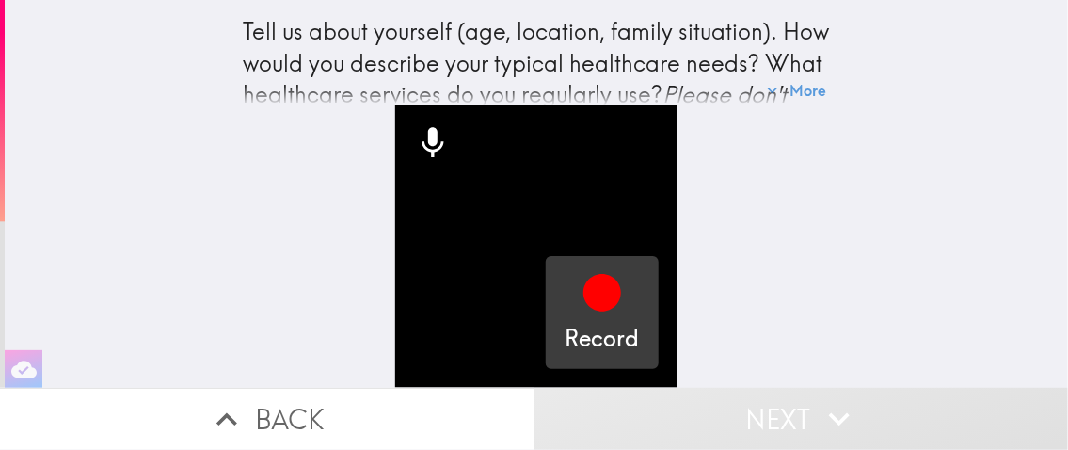
click at [1042, 336] on div "Tell us about yourself (age, location, family situation). How would you describ…" at bounding box center [536, 194] width 1063 height 388
drag, startPoint x: 1040, startPoint y: 349, endPoint x: 973, endPoint y: 382, distance: 74.5
click at [997, 373] on div "Tell us about yourself (age, location, family situation). How would you describ…" at bounding box center [536, 194] width 1063 height 388
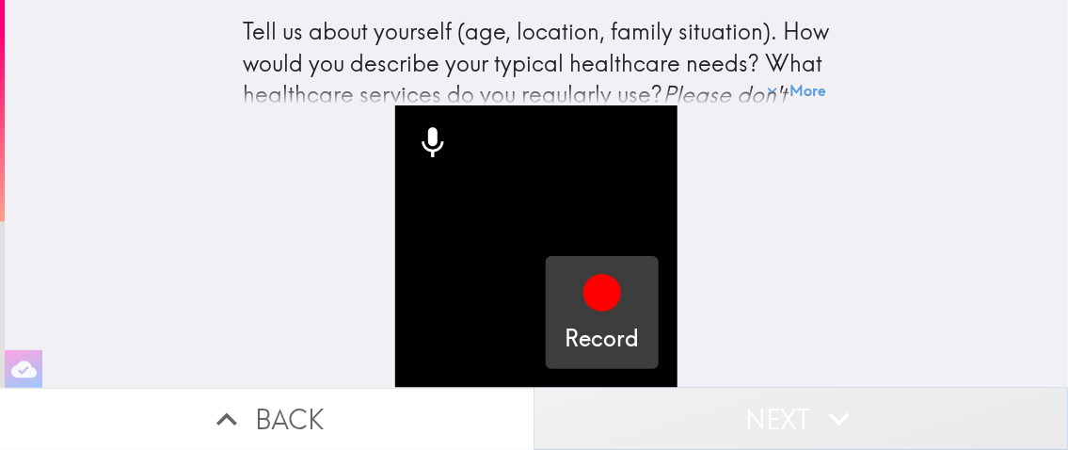
drag, startPoint x: 930, startPoint y: 402, endPoint x: 899, endPoint y: 413, distance: 33.0
click at [929, 402] on button "Next" at bounding box center [802, 419] width 535 height 62
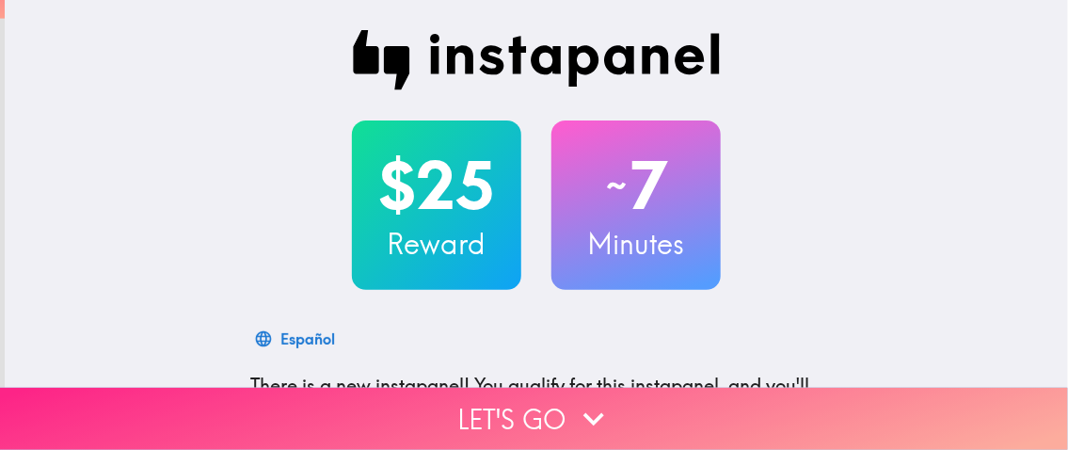
click at [465, 407] on button "Let's go" at bounding box center [534, 419] width 1068 height 62
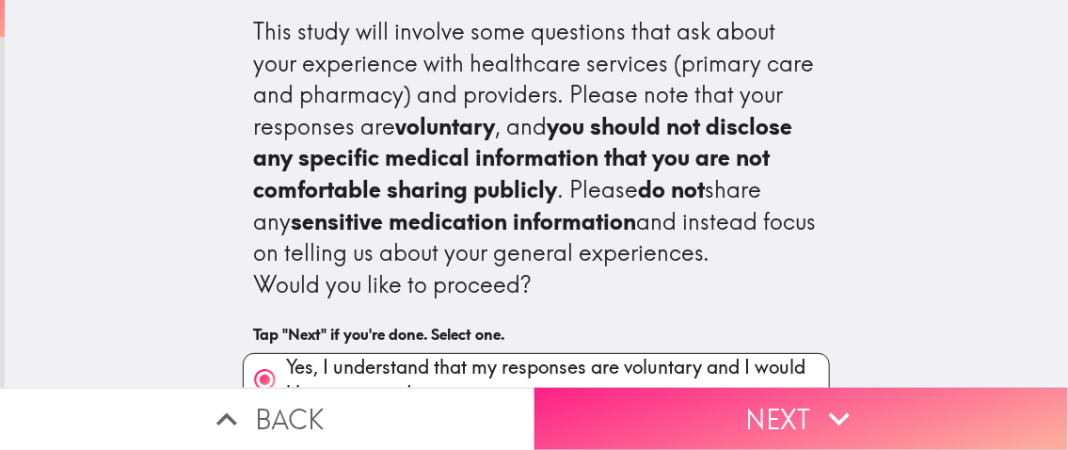
click at [654, 391] on button "Next" at bounding box center [802, 419] width 535 height 62
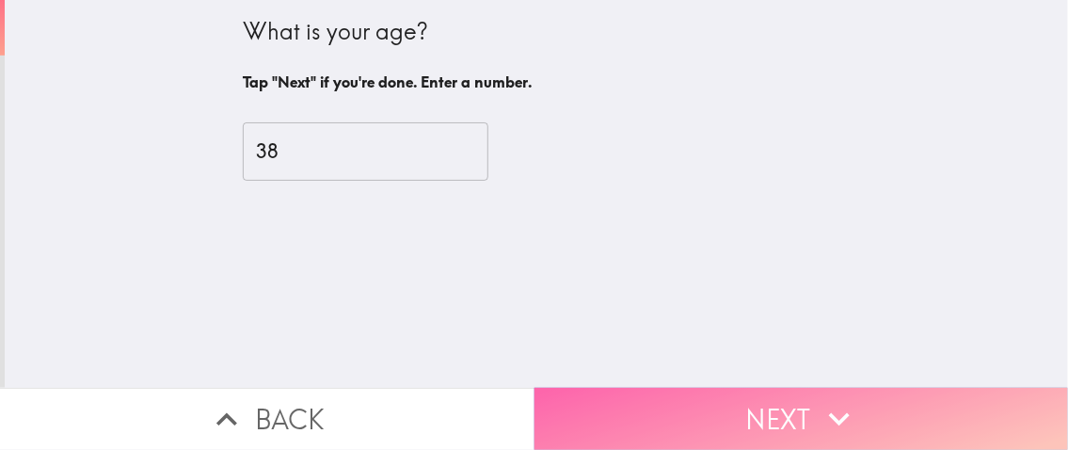
click at [760, 410] on button "Next" at bounding box center [802, 419] width 535 height 62
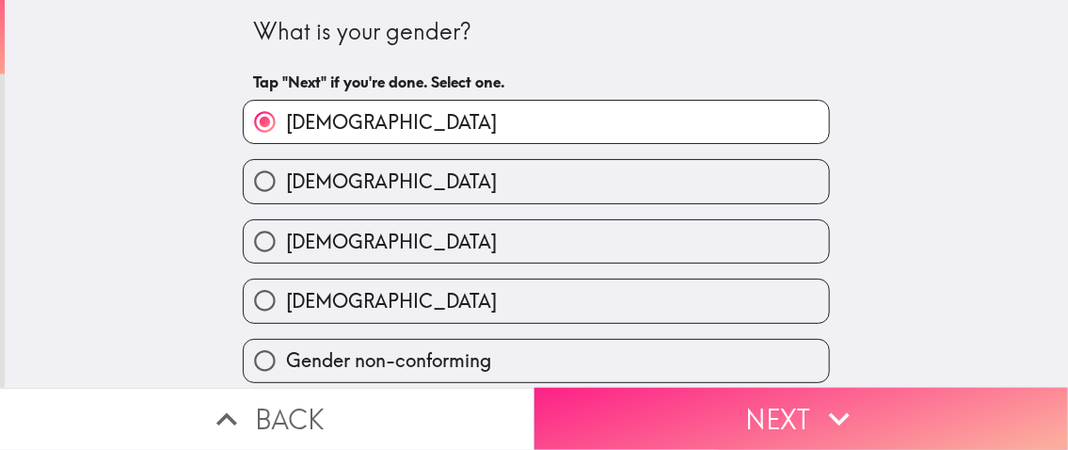
click at [782, 397] on button "Next" at bounding box center [802, 419] width 535 height 62
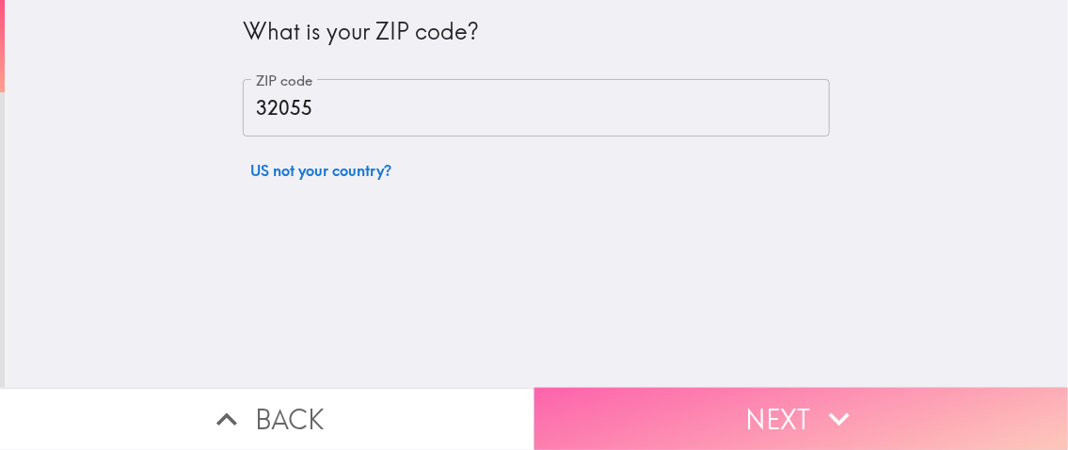
click at [791, 412] on button "Next" at bounding box center [802, 419] width 535 height 62
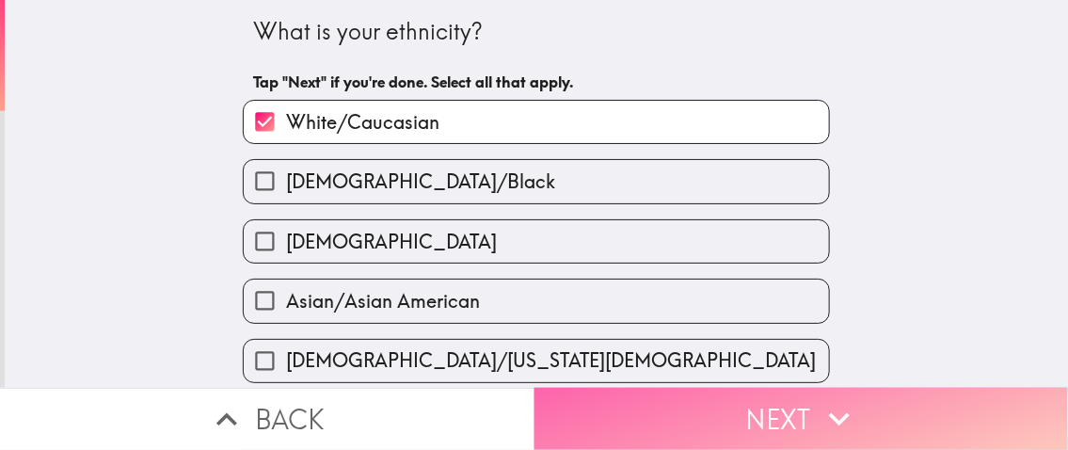
click at [791, 407] on button "Next" at bounding box center [802, 419] width 535 height 62
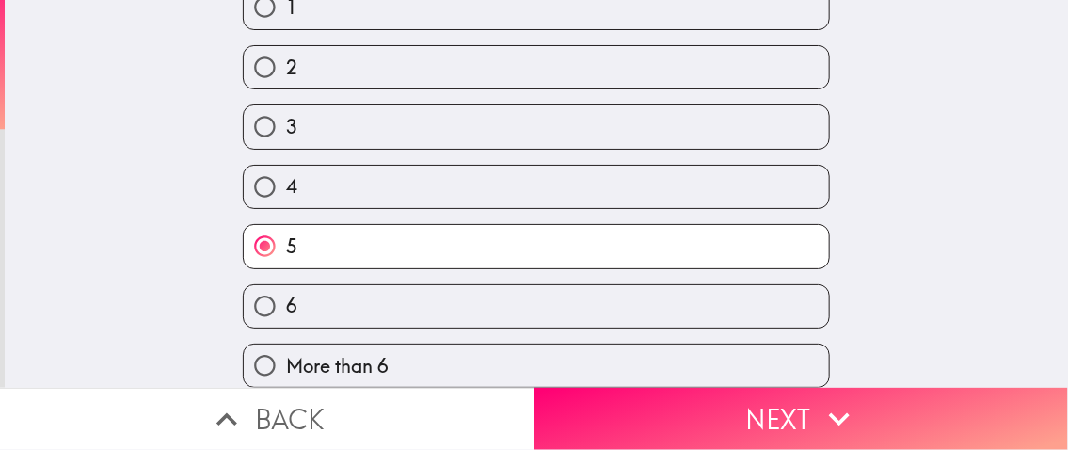
scroll to position [195, 0]
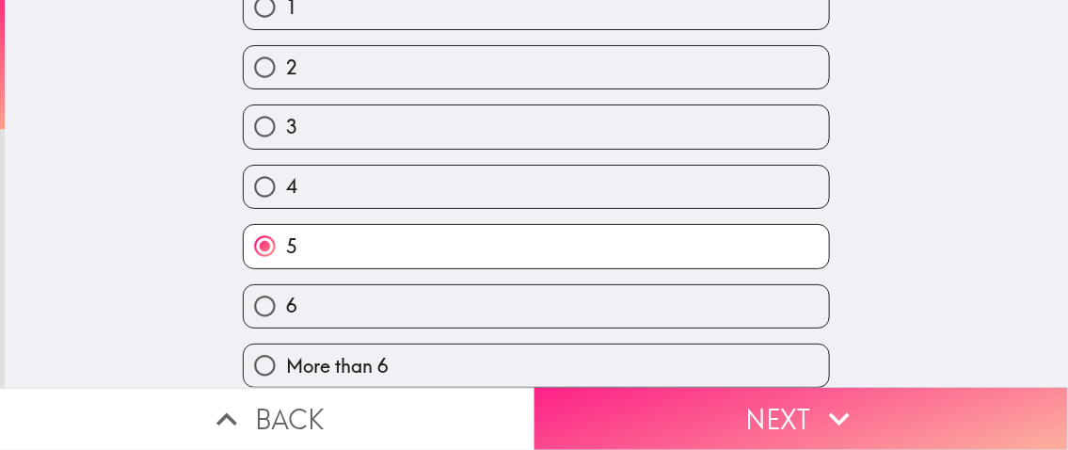
click at [761, 402] on button "Next" at bounding box center [802, 419] width 535 height 62
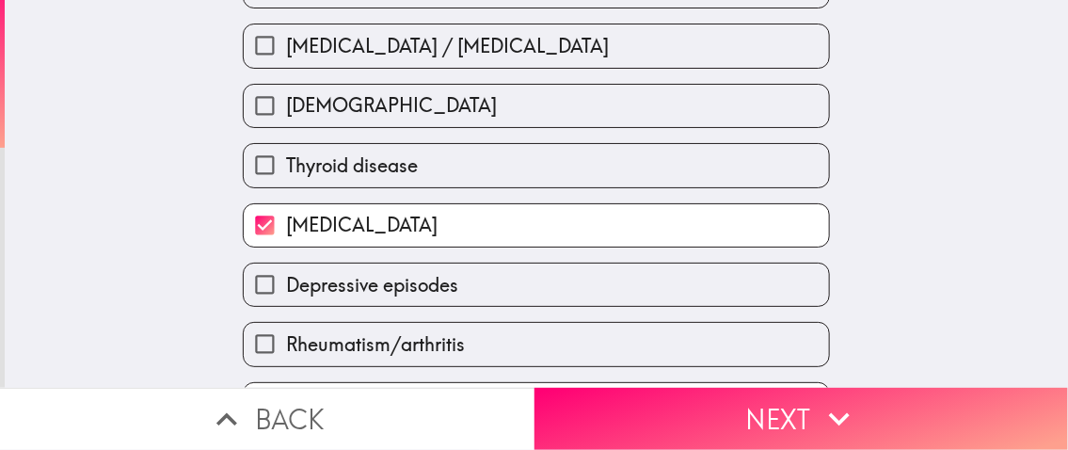
scroll to position [391, 0]
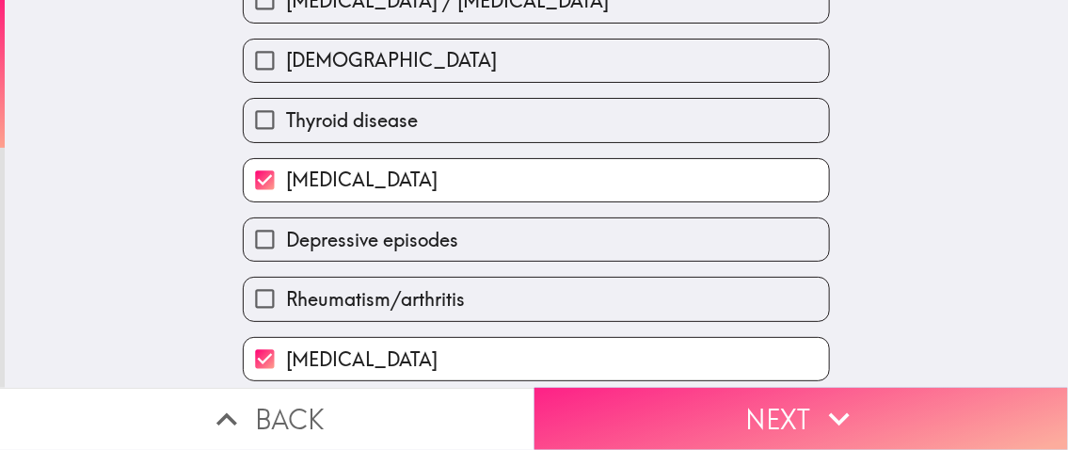
click at [867, 402] on button "Next" at bounding box center [802, 419] width 535 height 62
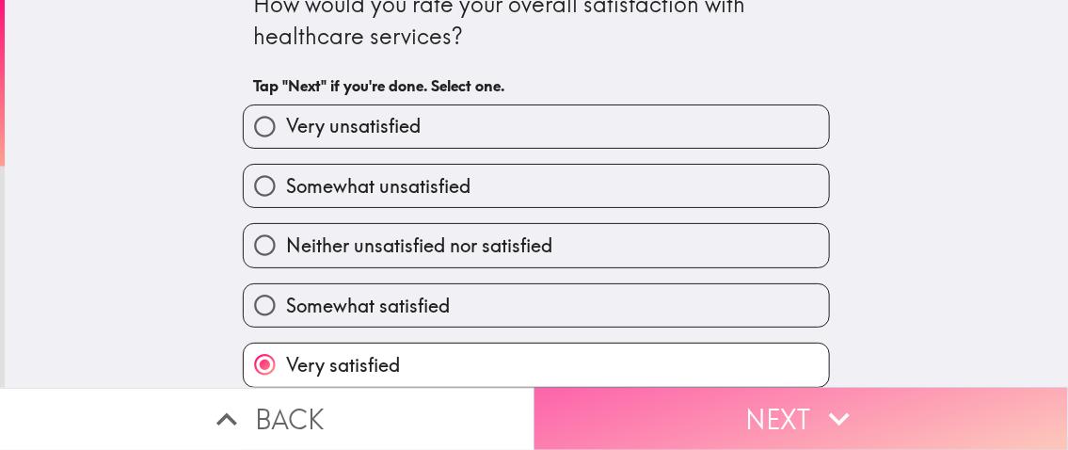
click at [855, 412] on button "Next" at bounding box center [802, 419] width 535 height 62
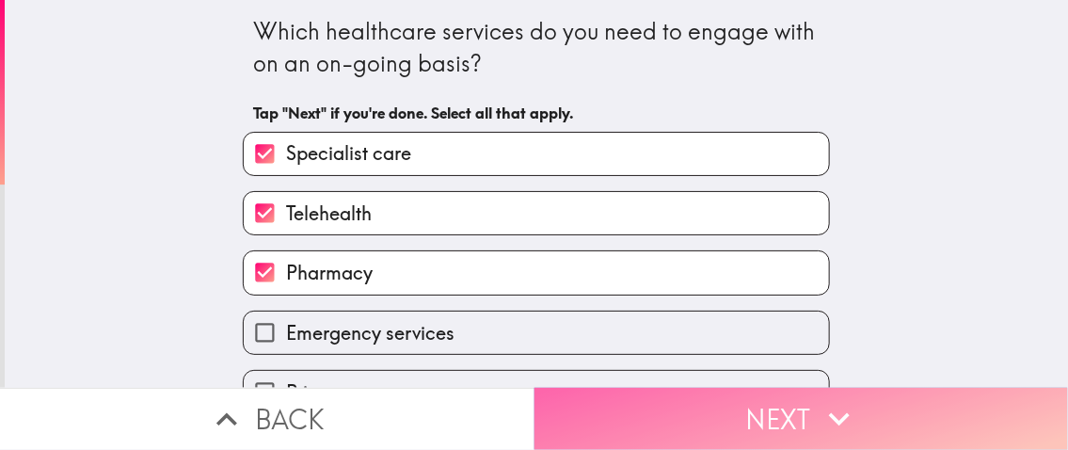
click at [825, 398] on icon "button" at bounding box center [839, 418] width 41 height 41
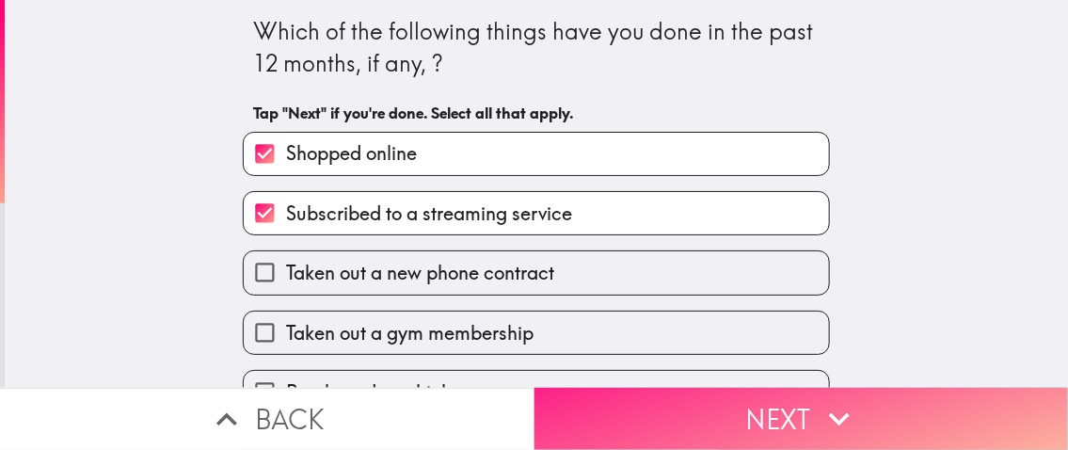
click at [825, 398] on icon "button" at bounding box center [839, 418] width 41 height 41
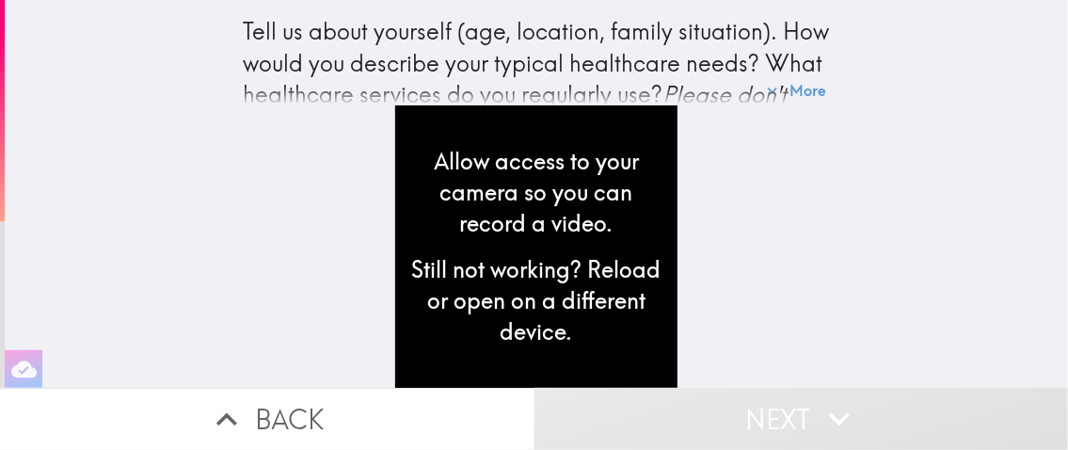
drag, startPoint x: 431, startPoint y: 330, endPoint x: 78, endPoint y: 326, distance: 352.9
click at [78, 326] on div "Tell us about yourself (age, location, family situation). How would you describ…" at bounding box center [536, 194] width 1063 height 388
